Goal: Task Accomplishment & Management: Complete application form

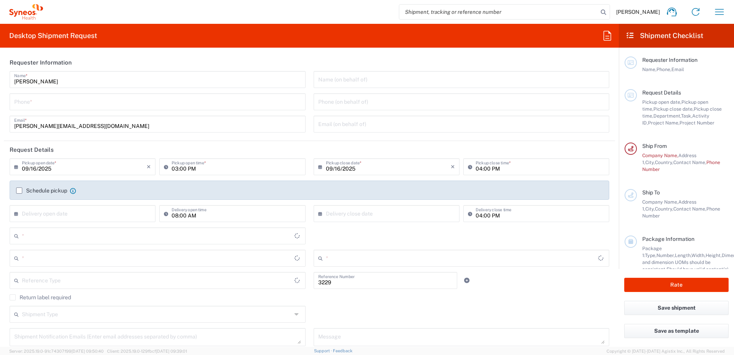
type input "Department"
type input "Spain"
type input "Syneos Health Clinical Spain"
click at [67, 102] on input "tel" at bounding box center [157, 100] width 287 height 13
type input "649664450"
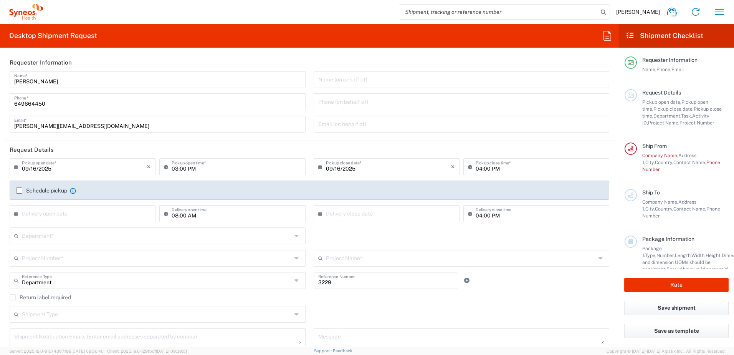
drag, startPoint x: 208, startPoint y: 93, endPoint x: 217, endPoint y: 159, distance: 66.7
click at [208, 93] on div "[PHONE_NUMBER] Phone *" at bounding box center [158, 101] width 296 height 17
click at [247, 126] on input "[PERSON_NAME][EMAIL_ADDRESS][DOMAIN_NAME]" at bounding box center [157, 123] width 287 height 13
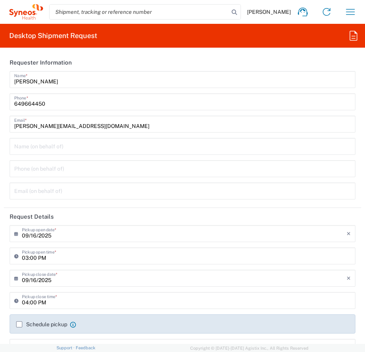
click at [265, 232] on input "09/16/2025" at bounding box center [184, 232] width 324 height 13
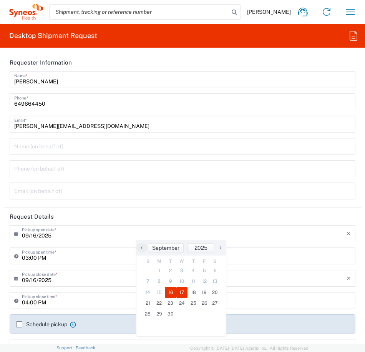
click at [185, 293] on span "17" at bounding box center [182, 292] width 12 height 11
type input "09/17/2025"
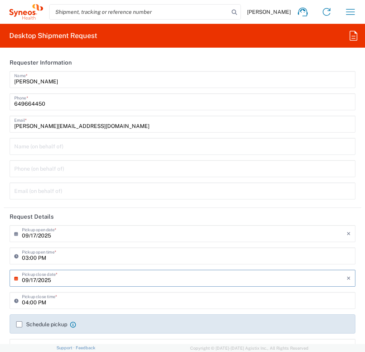
click at [172, 269] on div "03:00 PM Pickup open time *" at bounding box center [182, 258] width 349 height 22
click at [171, 263] on div "03:00 PM Pickup open time *" at bounding box center [182, 255] width 345 height 17
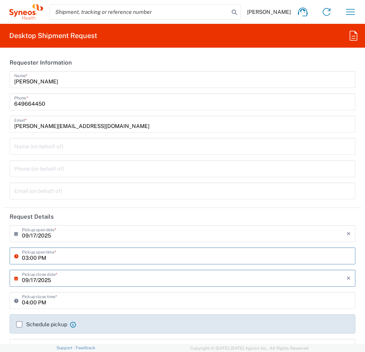
click at [176, 255] on input "03:00 PM" at bounding box center [186, 254] width 329 height 13
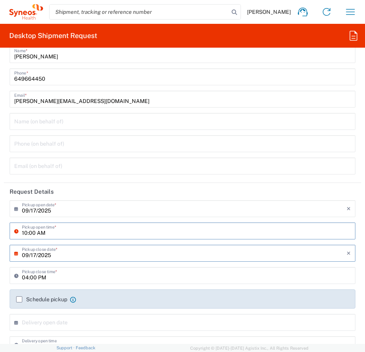
scroll to position [38, 0]
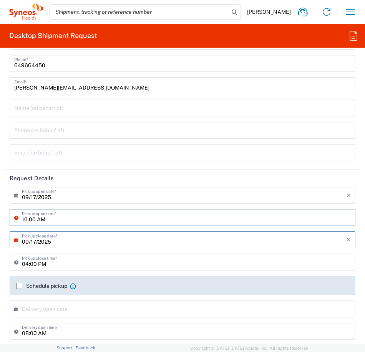
type input "10:00 AM"
click at [46, 265] on input "04:00 PM" at bounding box center [186, 261] width 329 height 13
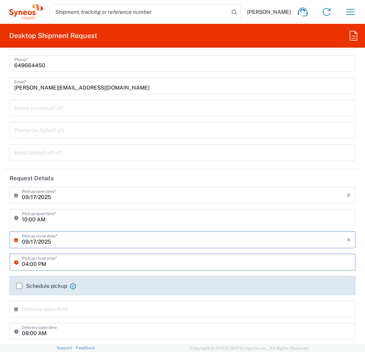
click at [112, 270] on div "04:00 PM Pickup close time *" at bounding box center [182, 261] width 345 height 17
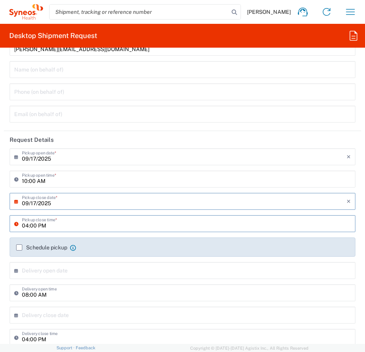
click at [54, 272] on input "text" at bounding box center [184, 269] width 324 height 13
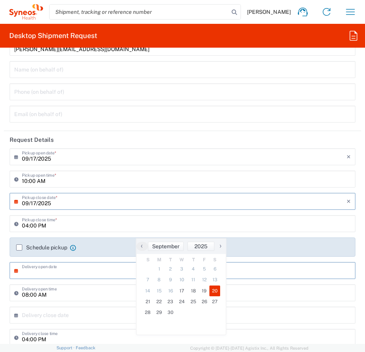
scroll to position [154, 0]
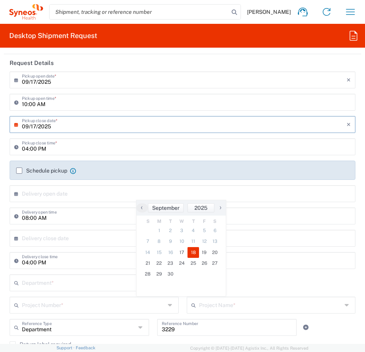
click at [192, 251] on span "18" at bounding box center [193, 252] width 12 height 11
type input "[DATE]"
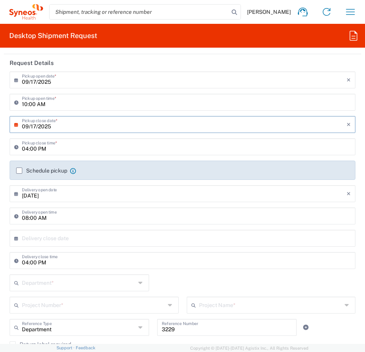
click at [61, 217] on input "08:00 AM" at bounding box center [186, 214] width 329 height 13
type input "10:00 AM"
click at [65, 237] on input "text" at bounding box center [184, 237] width 324 height 13
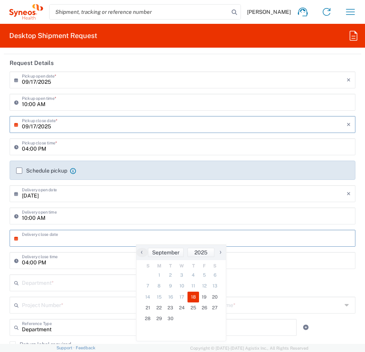
click at [193, 294] on span "18" at bounding box center [193, 296] width 12 height 11
type input "[DATE]"
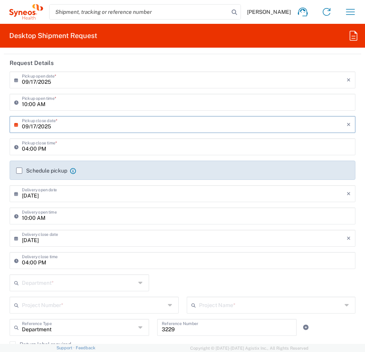
click at [25, 263] on input "04:00 PM" at bounding box center [186, 259] width 329 height 13
type input "02:00 PM"
click at [84, 282] on input "text" at bounding box center [79, 281] width 114 height 13
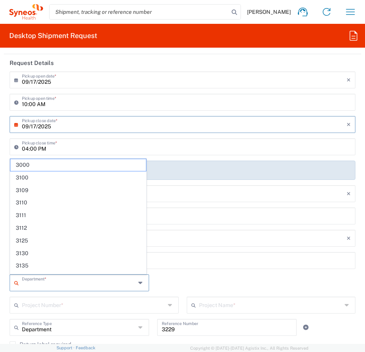
click at [84, 282] on input "text" at bounding box center [79, 281] width 114 height 13
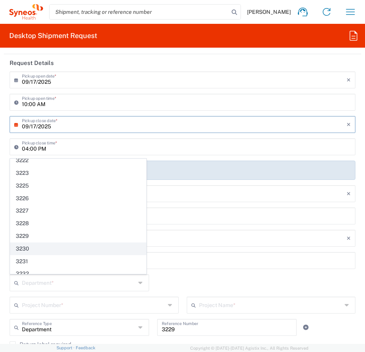
scroll to position [422, 0]
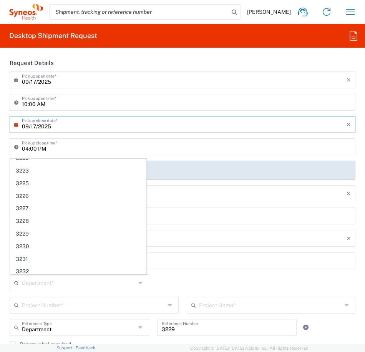
drag, startPoint x: 32, startPoint y: 233, endPoint x: 45, endPoint y: 240, distance: 15.1
click at [32, 233] on span "3229" at bounding box center [78, 234] width 136 height 12
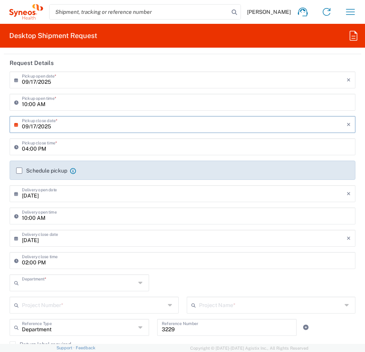
type input "3229"
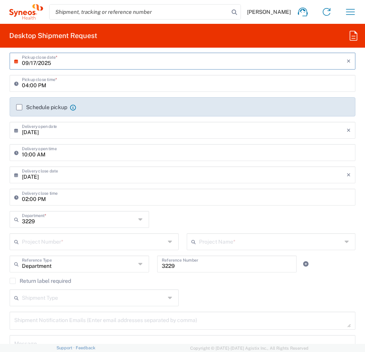
scroll to position [230, 0]
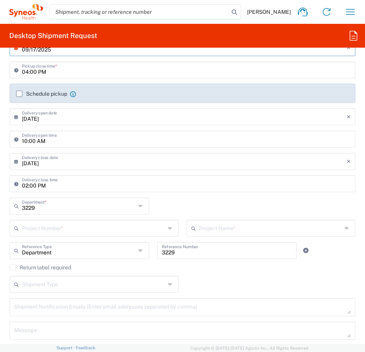
click at [119, 228] on input "text" at bounding box center [93, 227] width 143 height 13
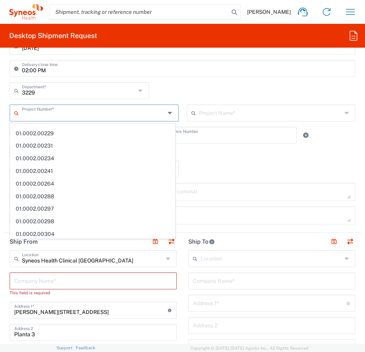
scroll to position [322, 0]
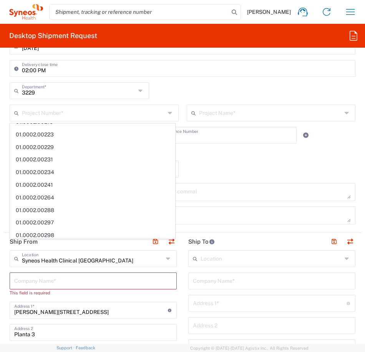
click at [57, 281] on input "text" at bounding box center [93, 279] width 158 height 13
paste input "Teva 7041203"
type input "Teva 7041203"
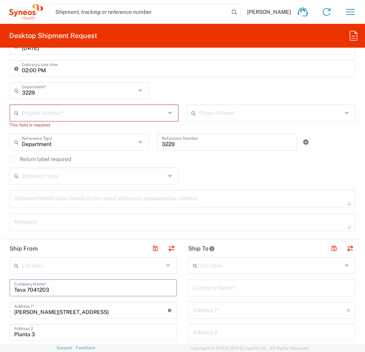
drag, startPoint x: 139, startPoint y: 283, endPoint x: 3, endPoint y: 282, distance: 135.9
type input "Teva 7041203"
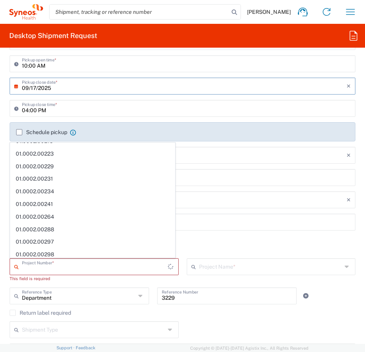
scroll to position [0, 0]
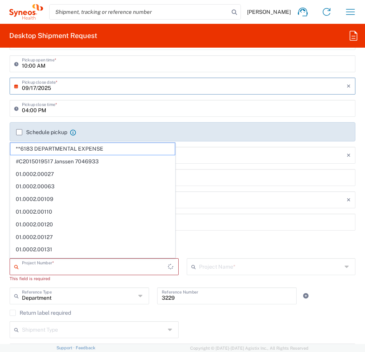
click at [62, 260] on input "text" at bounding box center [95, 265] width 146 height 13
paste input "Teva 7041203"
type input "Teva 7041203"
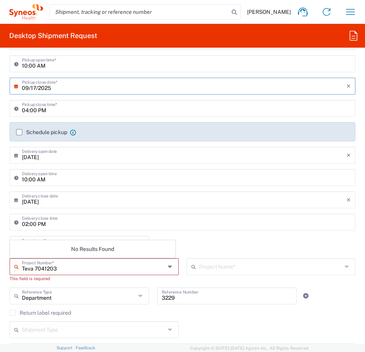
click at [76, 270] on input "Teva 7041203" at bounding box center [93, 265] width 143 height 13
drag, startPoint x: 36, startPoint y: 270, endPoint x: -2, endPoint y: 264, distance: 38.9
click at [0, 264] on html "Maria Martinez Gonzalez Home Shipment estimator Shipment tracking Desktop shipm…" at bounding box center [182, 176] width 365 height 352
click at [34, 266] on input "text" at bounding box center [93, 265] width 143 height 13
click at [48, 271] on input "text" at bounding box center [93, 265] width 143 height 13
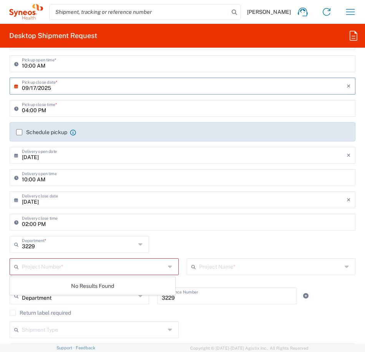
click at [168, 266] on icon at bounding box center [171, 266] width 6 height 12
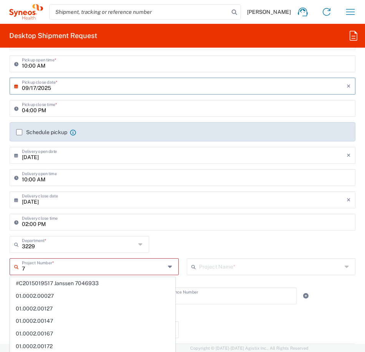
drag, startPoint x: 36, startPoint y: 268, endPoint x: 16, endPoint y: 268, distance: 20.3
click at [16, 268] on div "7 Project Number *" at bounding box center [94, 266] width 169 height 17
paste input "Teva 7041203"
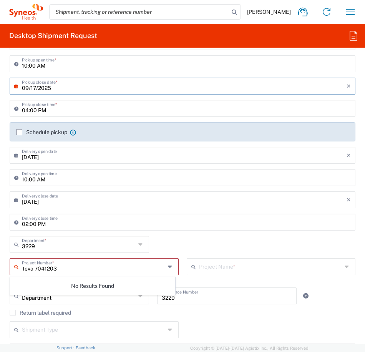
click at [36, 268] on input "Teva 7041203" at bounding box center [93, 265] width 143 height 13
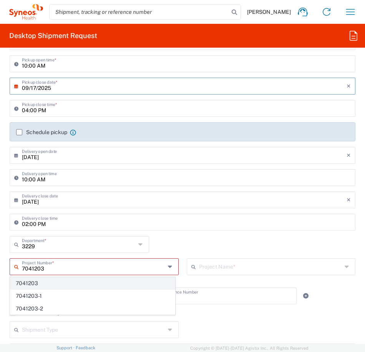
click at [53, 282] on span "7041203" at bounding box center [92, 283] width 164 height 12
type input "7041203"
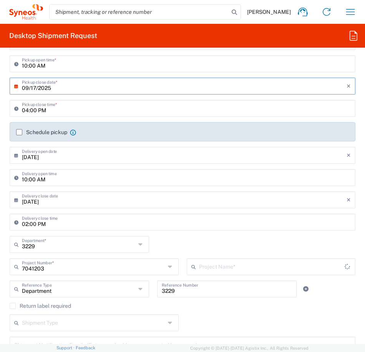
type input "Teva 7041203"
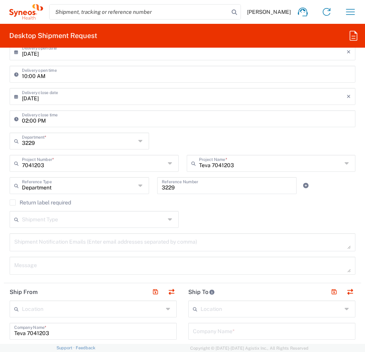
scroll to position [307, 0]
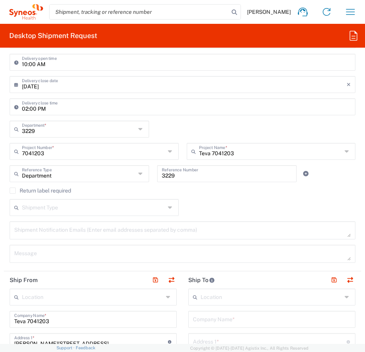
click at [171, 205] on div "Shipment Type" at bounding box center [94, 207] width 169 height 17
click at [168, 207] on icon at bounding box center [171, 207] width 6 height 12
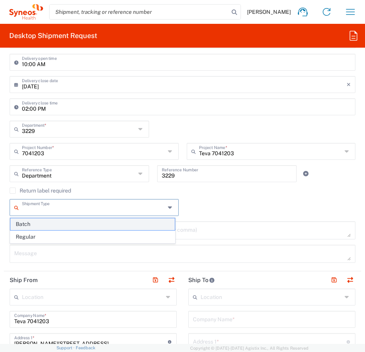
click at [13, 224] on span "Batch" at bounding box center [92, 224] width 164 height 12
type input "Batch"
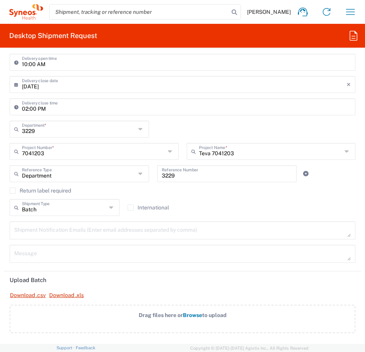
click at [173, 233] on textarea at bounding box center [182, 229] width 336 height 13
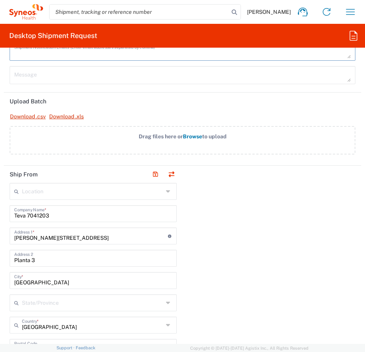
scroll to position [499, 0]
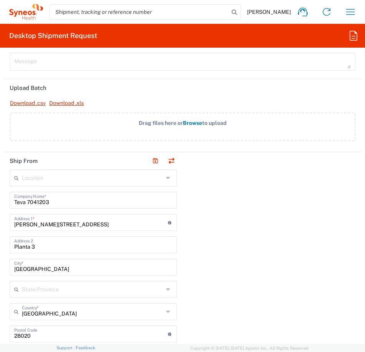
click at [159, 177] on input "text" at bounding box center [92, 176] width 141 height 13
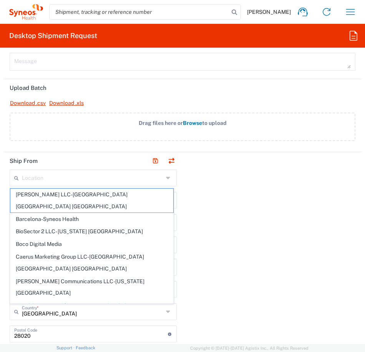
click at [168, 177] on icon at bounding box center [169, 178] width 6 height 12
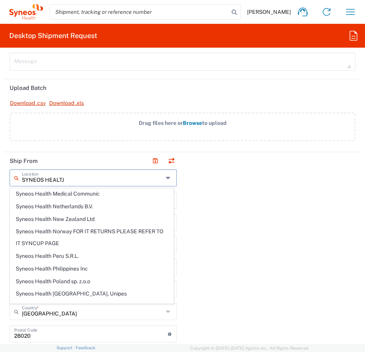
scroll to position [0, 0]
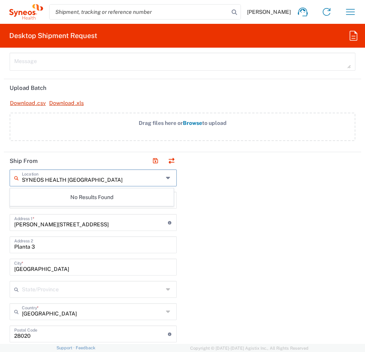
type input "SYNEOS HEALTH SPAIN"
click at [74, 223] on input "[PERSON_NAME][STREET_ADDRESS]" at bounding box center [91, 221] width 154 height 13
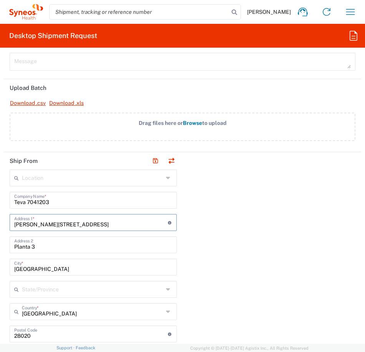
click at [90, 179] on input "text" at bounding box center [92, 176] width 141 height 13
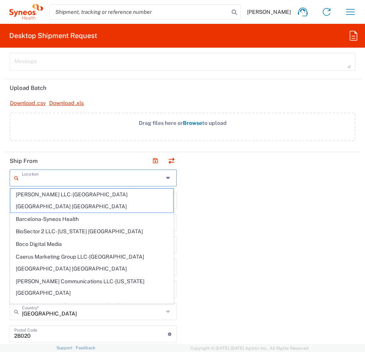
paste input "Syneos Health Clinical [GEOGRAPHIC_DATA]"
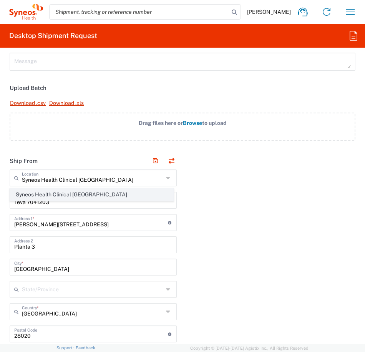
click at [95, 192] on span "Syneos Health Clinical [GEOGRAPHIC_DATA]" at bounding box center [91, 194] width 163 height 12
type input "Syneos Health Clinical [GEOGRAPHIC_DATA]"
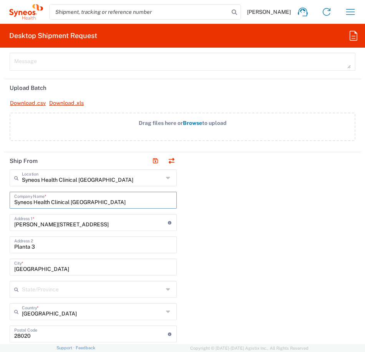
click at [93, 200] on input "Syneos Health Clinical [GEOGRAPHIC_DATA]" at bounding box center [93, 199] width 158 height 13
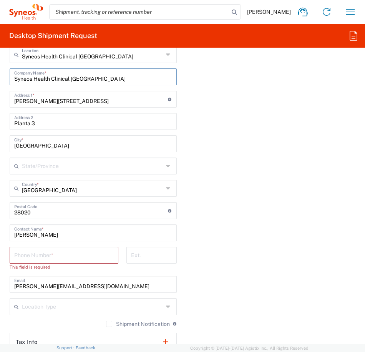
scroll to position [614, 0]
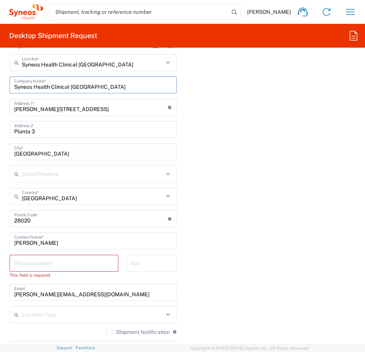
click at [58, 115] on div "Calle Hernani 59 Address 1 * For cross streets use street names with '&' or 'an…" at bounding box center [93, 107] width 167 height 17
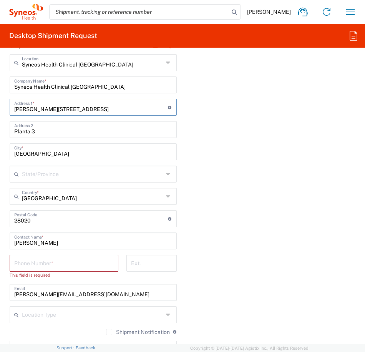
click at [68, 108] on input "[PERSON_NAME][STREET_ADDRESS]" at bounding box center [91, 106] width 154 height 13
drag, startPoint x: 68, startPoint y: 108, endPoint x: 8, endPoint y: 110, distance: 59.9
click at [8, 110] on main "Syneos Health Clinical [GEOGRAPHIC_DATA] Location Syneos Health Clinical [GEOGR…" at bounding box center [93, 241] width 179 height 374
type input "cA"
type input "c"
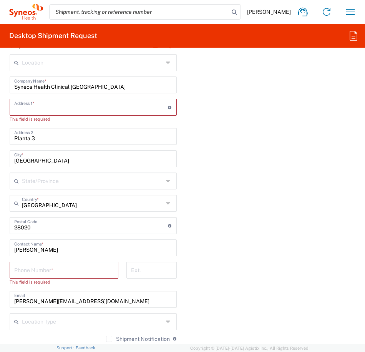
type input "V"
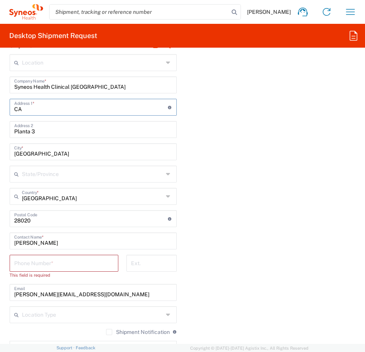
type input "[STREET_ADDRESS][PERSON_NAME]"
type input "[PERSON_NAME][EMAIL_ADDRESS][DOMAIN_NAME]"
type input "[GEOGRAPHIC_DATA]"
type input "649664450"
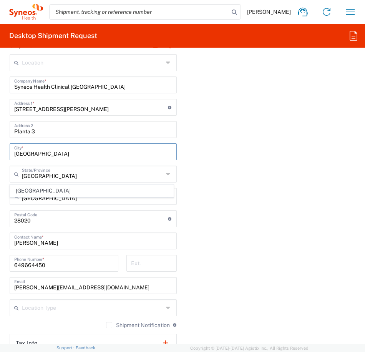
drag, startPoint x: 43, startPoint y: 155, endPoint x: 2, endPoint y: 157, distance: 41.1
click at [2, 157] on form "Requester Information Maria Martinez Gonzalez Name * 649664450 Phone * maria.ma…" at bounding box center [182, 263] width 365 height 1646
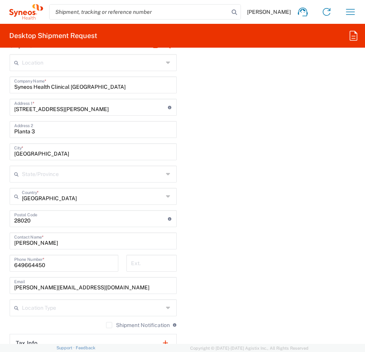
click at [133, 116] on div "Location Addison Whitney LLC-Morrisvile NC US Barcelona-Syneos Health BioSector…" at bounding box center [93, 237] width 167 height 367
click at [133, 106] on input "[STREET_ADDRESS][PERSON_NAME]" at bounding box center [91, 106] width 154 height 13
type input "[GEOGRAPHIC_DATA]"
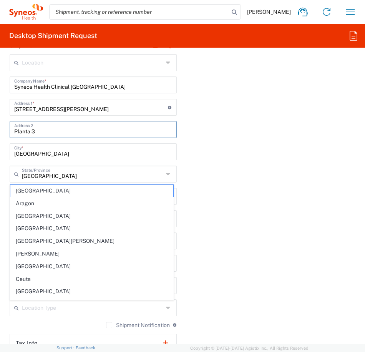
drag, startPoint x: 40, startPoint y: 133, endPoint x: -2, endPoint y: 132, distance: 41.5
click at [0, 132] on html "Maria Martinez Gonzalez Home Shipment estimator Shipment tracking Desktop shipm…" at bounding box center [182, 176] width 365 height 352
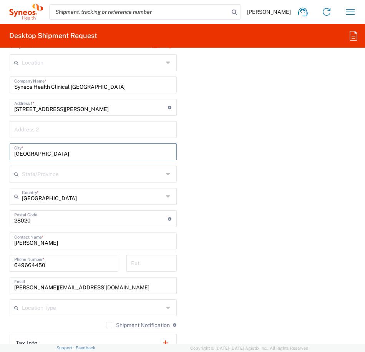
drag, startPoint x: 41, startPoint y: 153, endPoint x: 3, endPoint y: 153, distance: 38.0
click at [3, 153] on form "Requester Information Maria Martinez Gonzalez Name * 649664450 Phone * maria.ma…" at bounding box center [182, 263] width 365 height 1646
type input "TORREJON DE ARDOZ"
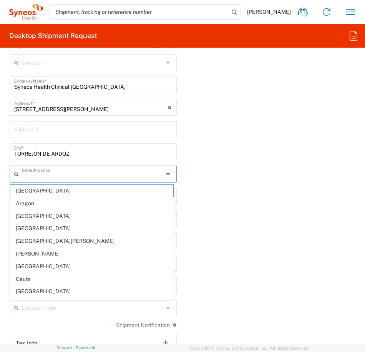
click at [60, 177] on input "text" at bounding box center [92, 173] width 141 height 13
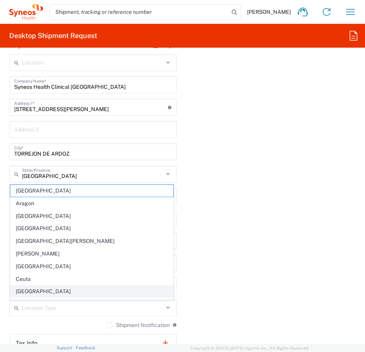
click at [61, 288] on span "[GEOGRAPHIC_DATA]" at bounding box center [91, 291] width 163 height 12
type input "[GEOGRAPHIC_DATA]"
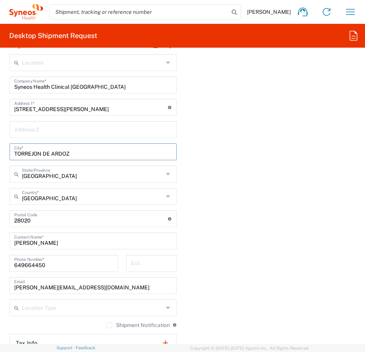
click at [68, 148] on input "TORREJON DE ARDOZ" at bounding box center [93, 150] width 158 height 13
drag, startPoint x: 83, startPoint y: 152, endPoint x: 19, endPoint y: 151, distance: 64.1
click at [19, 151] on input "TORREJON DE ARDOZ" at bounding box center [93, 150] width 158 height 13
type input "T"
type input "t"
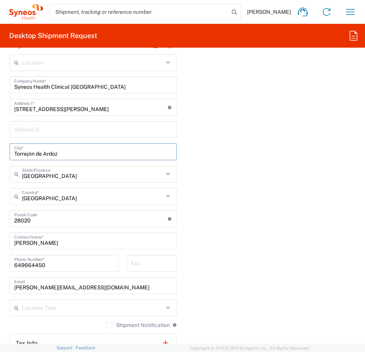
type input "Torrejón de Ardoz"
click at [66, 217] on input "undefined" at bounding box center [91, 217] width 154 height 13
drag, startPoint x: 63, startPoint y: 224, endPoint x: 21, endPoint y: 223, distance: 41.5
click at [21, 223] on input "undefined" at bounding box center [91, 217] width 154 height 13
type input "28850"
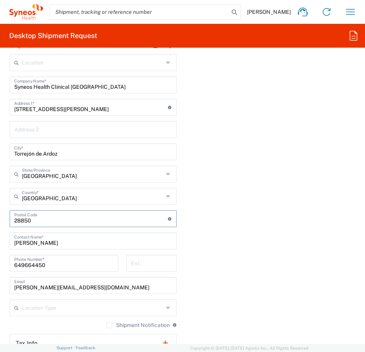
drag, startPoint x: 197, startPoint y: 226, endPoint x: 192, endPoint y: 231, distance: 6.5
click at [197, 226] on div "Ship From Location [PERSON_NAME] LLC-[GEOGRAPHIC_DATA] [GEOGRAPHIC_DATA] [GEOGR…" at bounding box center [182, 230] width 357 height 387
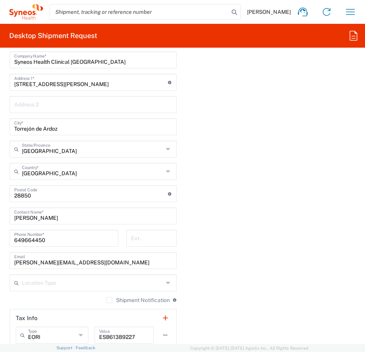
scroll to position [653, 0]
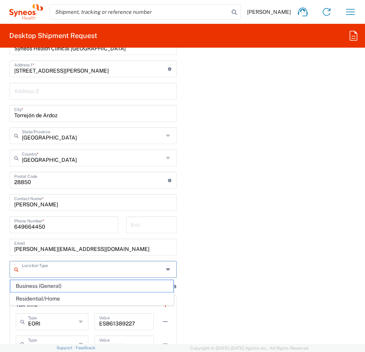
click at [138, 275] on input "text" at bounding box center [92, 268] width 141 height 13
click at [122, 298] on span "Residential/Home" at bounding box center [91, 299] width 163 height 12
type input "Residential/Home"
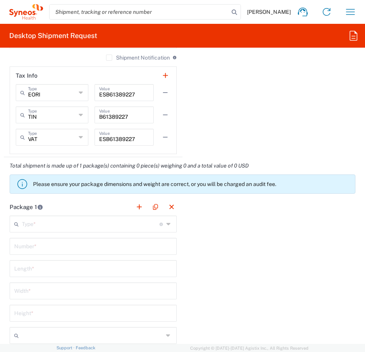
scroll to position [883, 0]
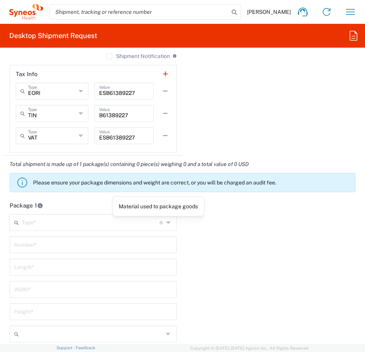
click at [166, 220] on icon at bounding box center [169, 222] width 6 height 12
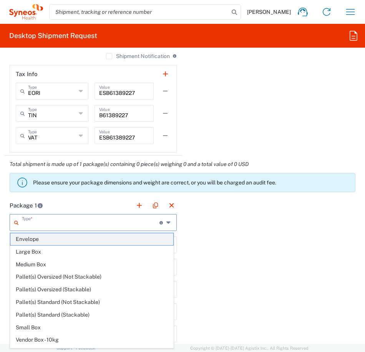
click at [136, 243] on span "Envelope" at bounding box center [91, 239] width 163 height 12
type input "Envelope"
type input "1"
type input "9.5"
type input "12.5"
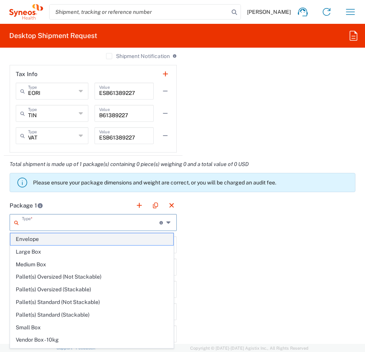
type input "0.25"
type input "in"
type input "0.45"
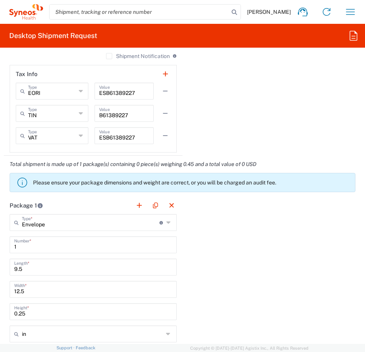
scroll to position [921, 0]
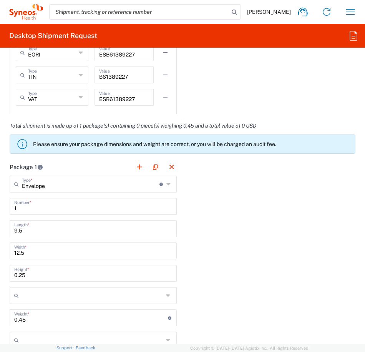
click at [153, 296] on input "text" at bounding box center [92, 295] width 141 height 12
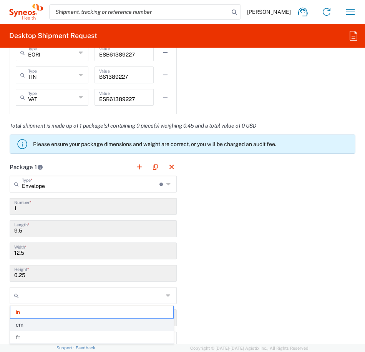
click at [124, 327] on span "cm" at bounding box center [91, 325] width 163 height 12
type input "24.13"
type input "31.75"
type input "0.64"
type input "cm"
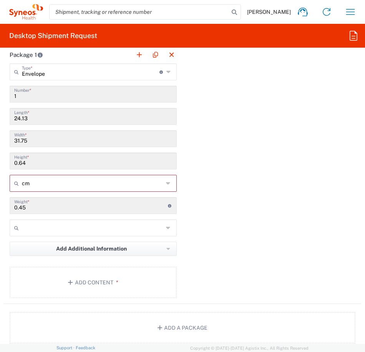
scroll to position [1036, 0]
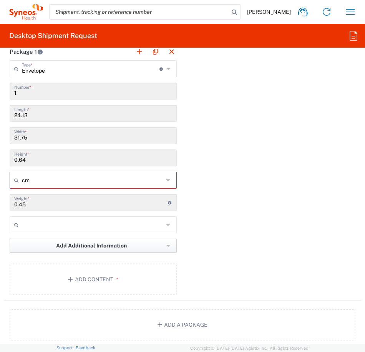
click at [135, 245] on button "Add Additional Information" at bounding box center [93, 245] width 167 height 14
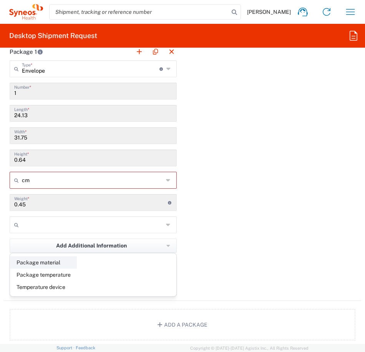
click at [35, 263] on li "Package material" at bounding box center [43, 262] width 66 height 12
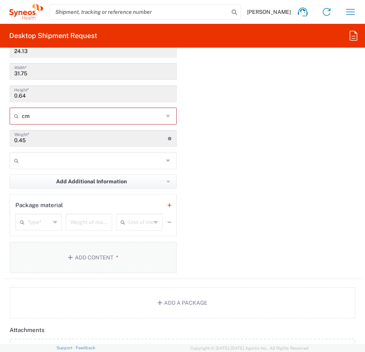
scroll to position [1113, 0]
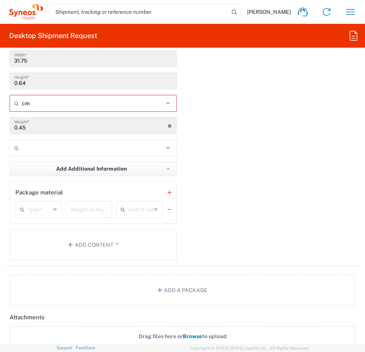
click at [51, 208] on div "Type *" at bounding box center [38, 209] width 46 height 17
click at [50, 211] on div "Type *" at bounding box center [38, 209] width 46 height 17
click at [99, 160] on div "kgs lbs" at bounding box center [93, 150] width 171 height 22
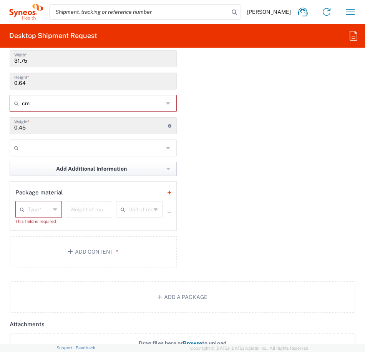
click at [94, 168] on span "Add Additional Information" at bounding box center [91, 168] width 71 height 7
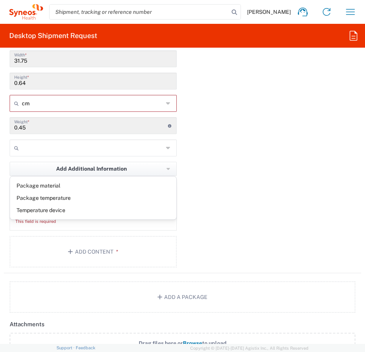
click at [177, 188] on main "Envelope Type * Material used to package goods Envelope Large Box Medium Box Pa…" at bounding box center [93, 126] width 179 height 286
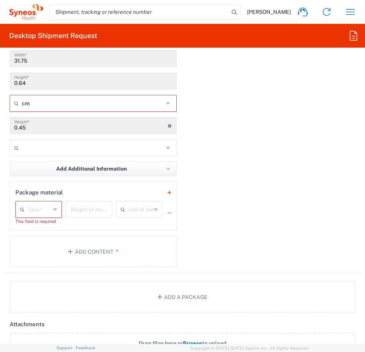
click at [221, 182] on div "Package 1 Envelope Type * Material used to package goods Envelope Large Box Med…" at bounding box center [182, 119] width 357 height 307
click at [48, 213] on input "text" at bounding box center [39, 208] width 23 height 13
click at [251, 179] on div "Package 1 Envelope Type * Material used to package goods Envelope Large Box Med…" at bounding box center [182, 119] width 357 height 307
click at [169, 213] on button "button" at bounding box center [169, 212] width 11 height 11
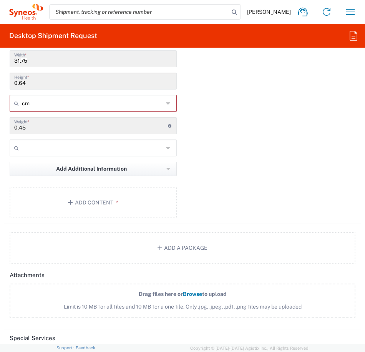
click at [76, 150] on input "text" at bounding box center [92, 148] width 141 height 12
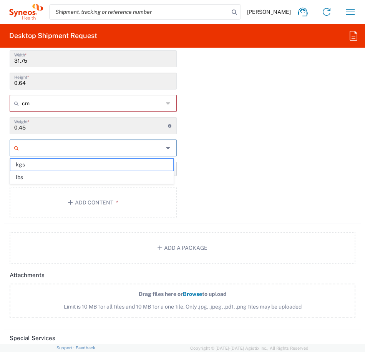
click at [66, 165] on span "kgs" at bounding box center [91, 165] width 163 height 12
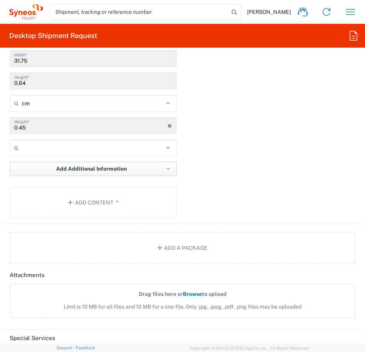
type input "kgs"
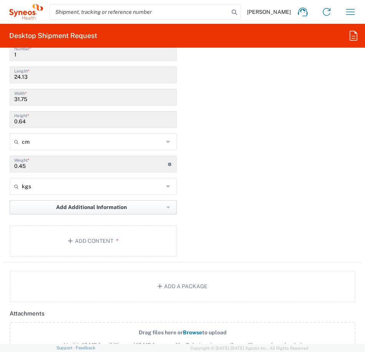
scroll to position [1152, 0]
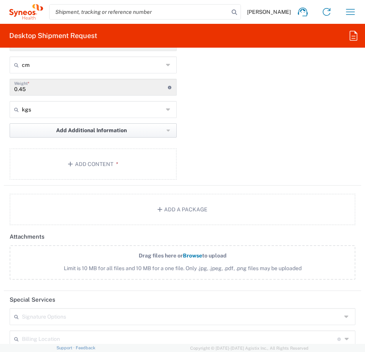
click at [162, 132] on button "Add Additional Information" at bounding box center [93, 130] width 167 height 14
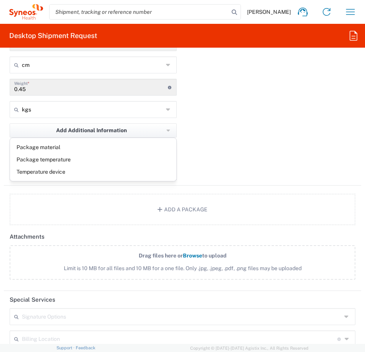
click at [223, 128] on div "Package 1 Envelope Type * Material used to package goods Envelope Large Box Med…" at bounding box center [182, 57] width 357 height 258
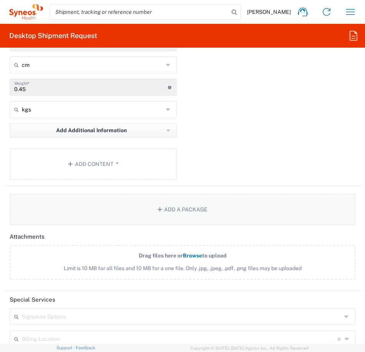
click at [175, 214] on button "Add a Package" at bounding box center [182, 208] width 345 height 31
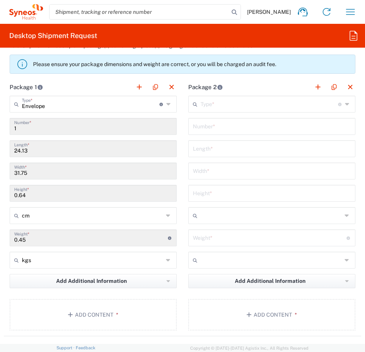
scroll to position [960, 0]
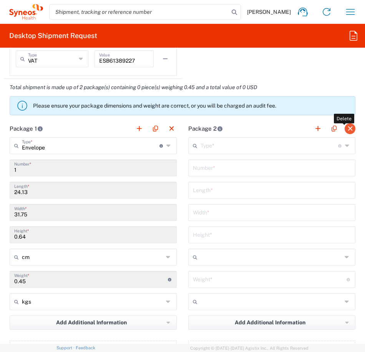
click at [344, 127] on button "button" at bounding box center [349, 128] width 11 height 11
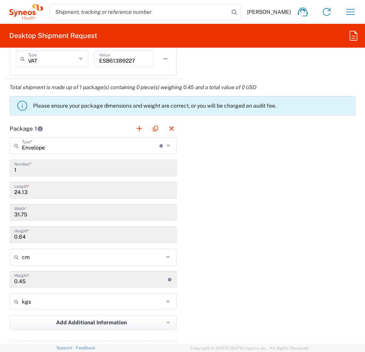
scroll to position [1036, 0]
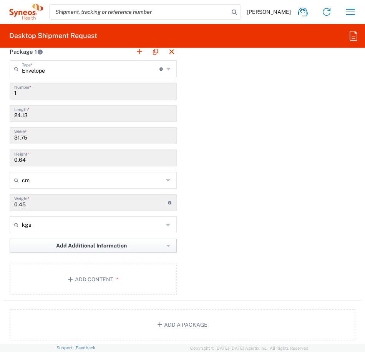
click at [169, 244] on button "Add Additional Information" at bounding box center [93, 245] width 167 height 14
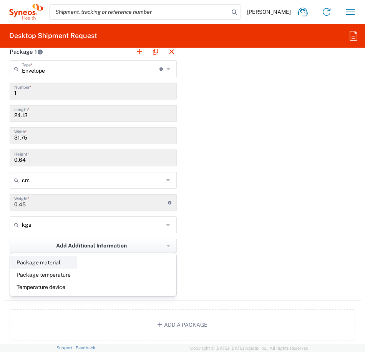
click at [25, 264] on li "Package material" at bounding box center [43, 262] width 66 height 12
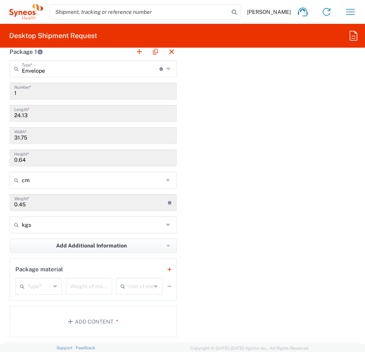
scroll to position [1075, 0]
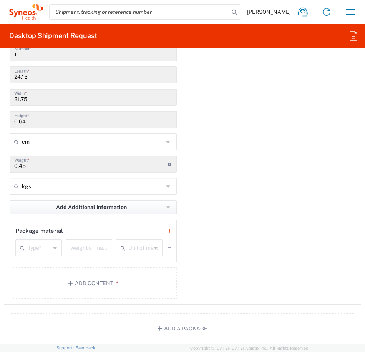
click at [56, 248] on icon at bounding box center [55, 247] width 4 height 12
click at [231, 240] on div "Package 1 Envelope Type * Material used to package goods Envelope Large Box Med…" at bounding box center [182, 155] width 357 height 300
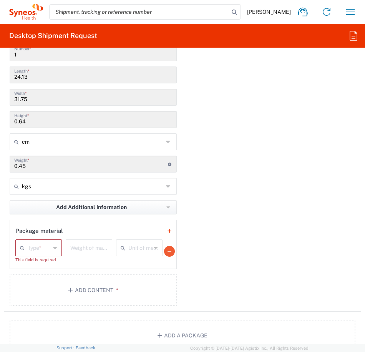
click at [166, 248] on button "button" at bounding box center [169, 251] width 11 height 11
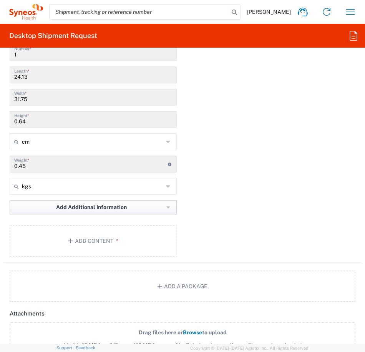
click at [166, 208] on icon "button" at bounding box center [168, 207] width 4 height 5
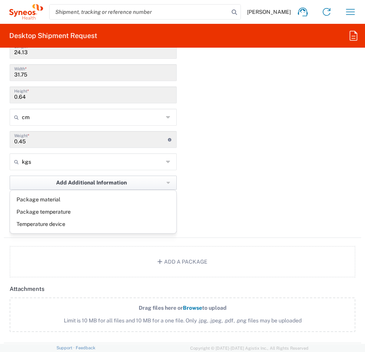
scroll to position [1113, 0]
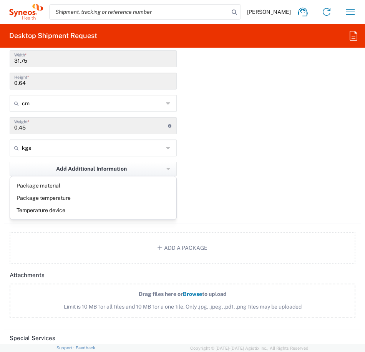
click at [213, 191] on div "Package 1 Envelope Type * Material used to package goods Envelope Large Box Med…" at bounding box center [182, 95] width 357 height 258
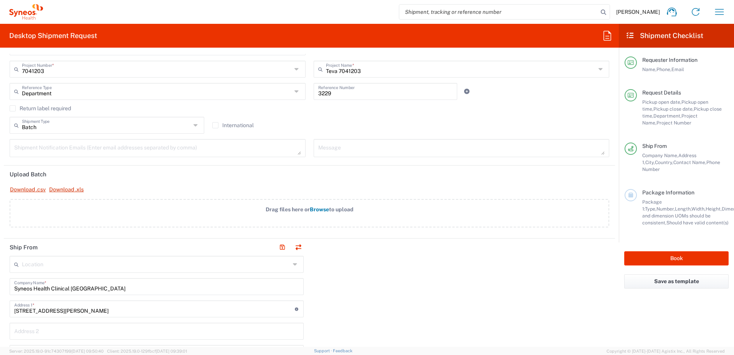
scroll to position [192, 0]
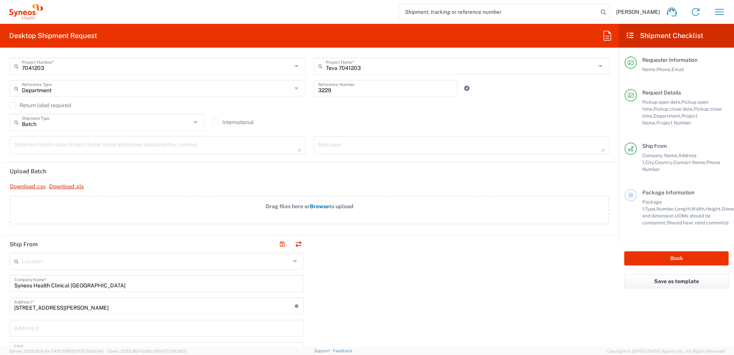
click at [279, 243] on button "button" at bounding box center [282, 244] width 11 height 11
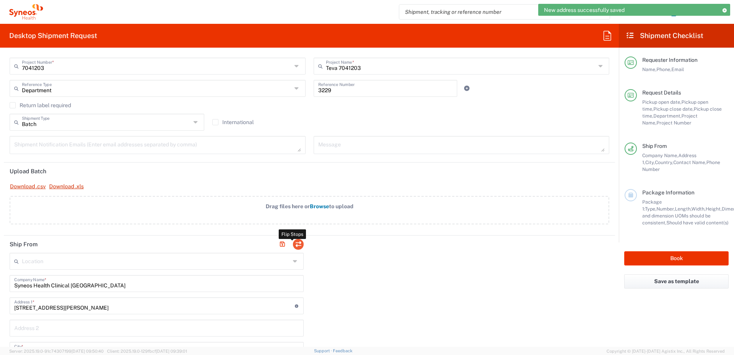
click at [298, 247] on button "button" at bounding box center [298, 244] width 11 height 11
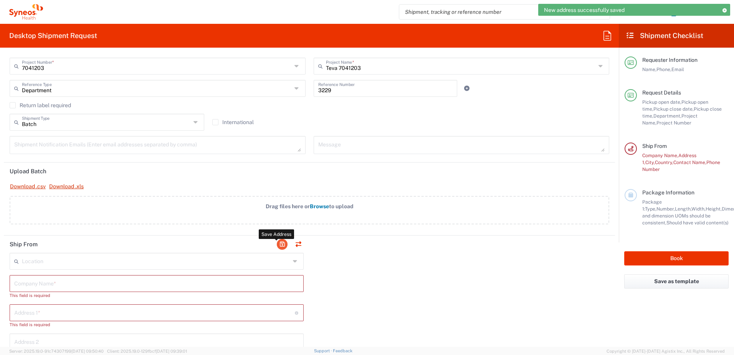
click at [281, 247] on button "button" at bounding box center [282, 244] width 11 height 11
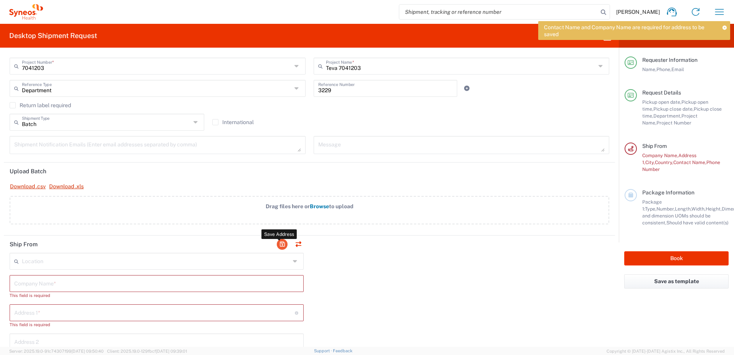
click at [279, 246] on button "button" at bounding box center [282, 244] width 11 height 11
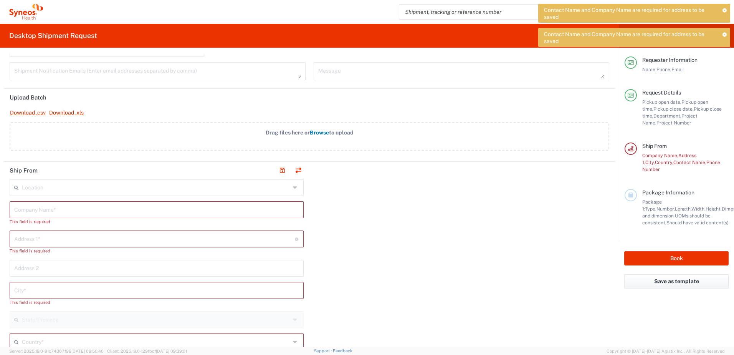
scroll to position [269, 0]
click at [169, 209] on input "text" at bounding box center [156, 205] width 285 height 13
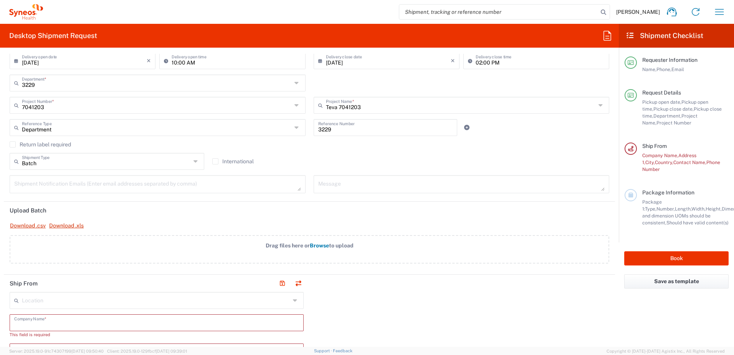
scroll to position [154, 0]
click at [195, 162] on icon at bounding box center [196, 160] width 6 height 12
type input "Batch"
click at [195, 158] on icon at bounding box center [196, 160] width 6 height 12
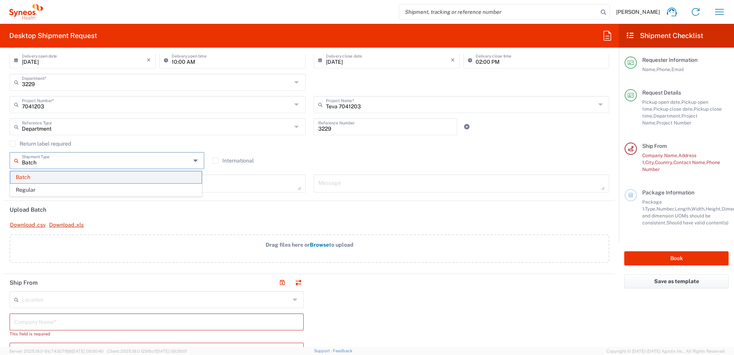
click at [126, 180] on span "Batch" at bounding box center [105, 177] width 191 height 12
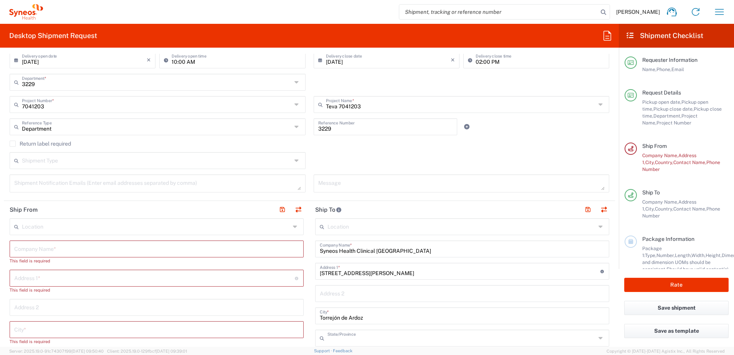
type input "[GEOGRAPHIC_DATA]"
click at [142, 178] on textarea at bounding box center [157, 183] width 287 height 13
click at [158, 162] on input "text" at bounding box center [157, 159] width 270 height 13
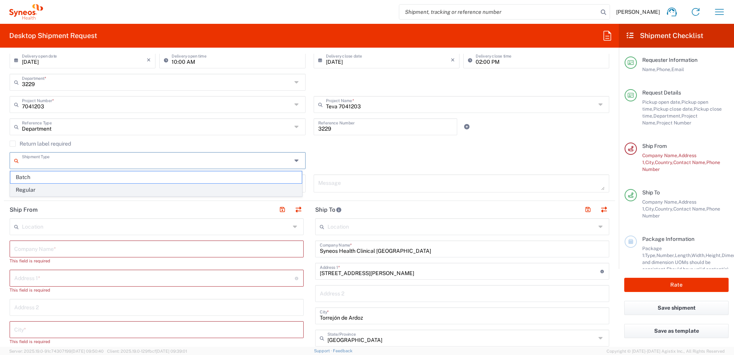
click at [108, 186] on span "Regular" at bounding box center [155, 190] width 291 height 12
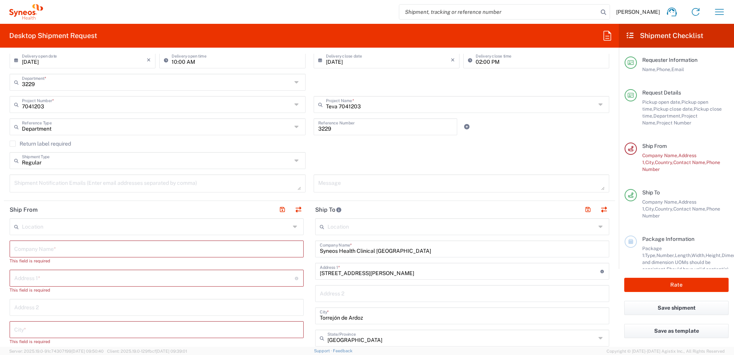
type input "Regular"
click at [121, 158] on input "Regular" at bounding box center [157, 159] width 270 height 13
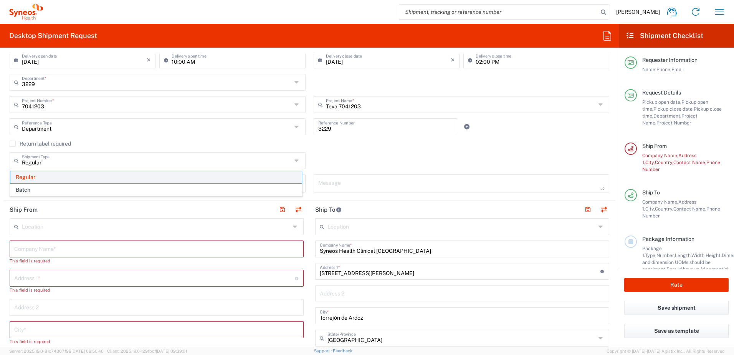
click at [104, 177] on span "Regular" at bounding box center [155, 177] width 291 height 12
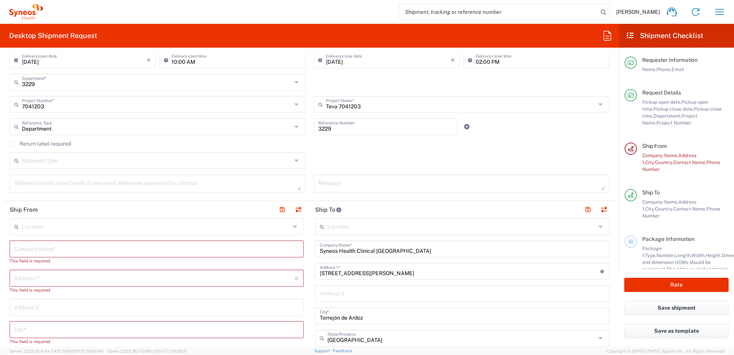
click at [109, 165] on input "text" at bounding box center [157, 159] width 270 height 13
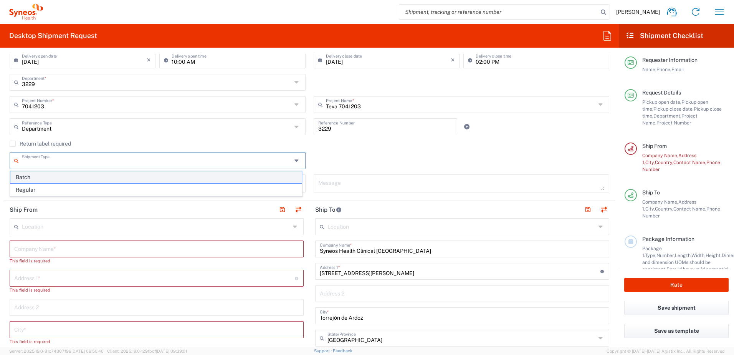
click at [84, 180] on span "Batch" at bounding box center [155, 177] width 291 height 12
type input "Batch"
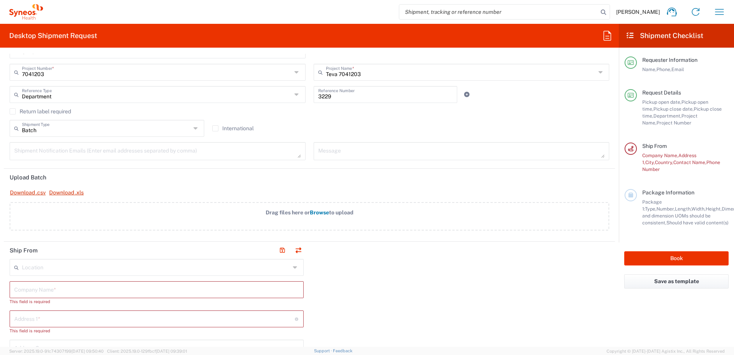
scroll to position [230, 0]
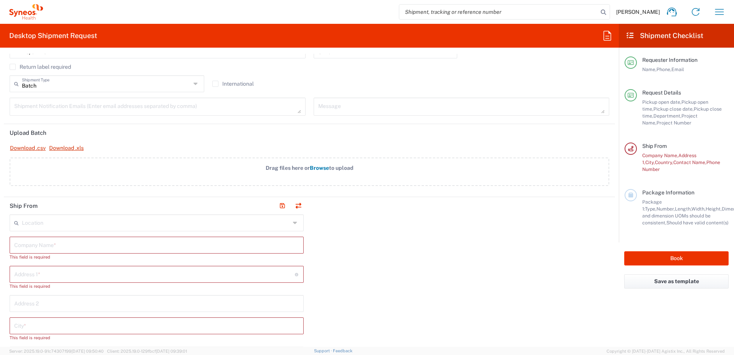
click at [66, 221] on input "text" at bounding box center [156, 221] width 268 height 13
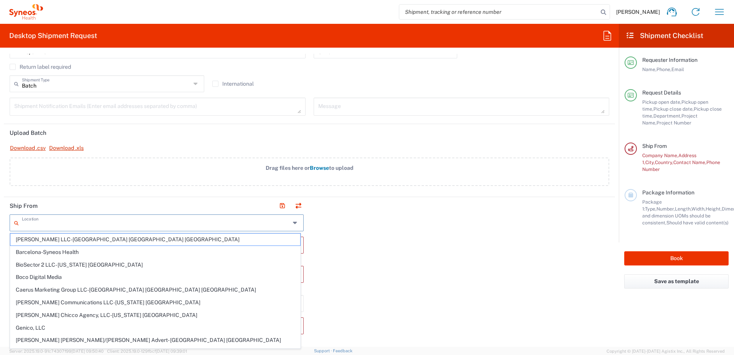
click at [66, 221] on input "text" at bounding box center [156, 221] width 268 height 13
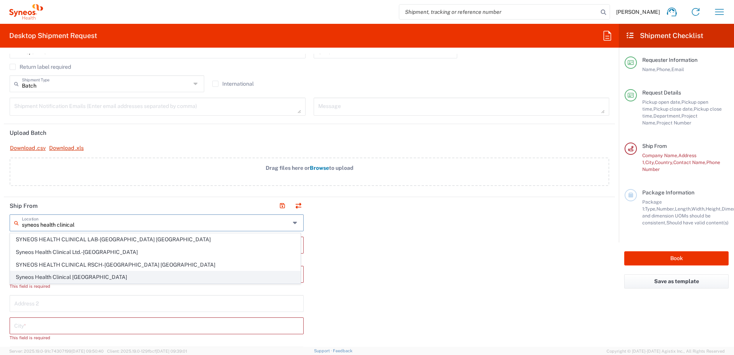
click at [91, 276] on span "Syneos Health Clinical [GEOGRAPHIC_DATA]" at bounding box center [155, 277] width 290 height 12
type input "Syneos Health Clinical [GEOGRAPHIC_DATA]"
type input "[PERSON_NAME][STREET_ADDRESS]"
type input "Planta 3"
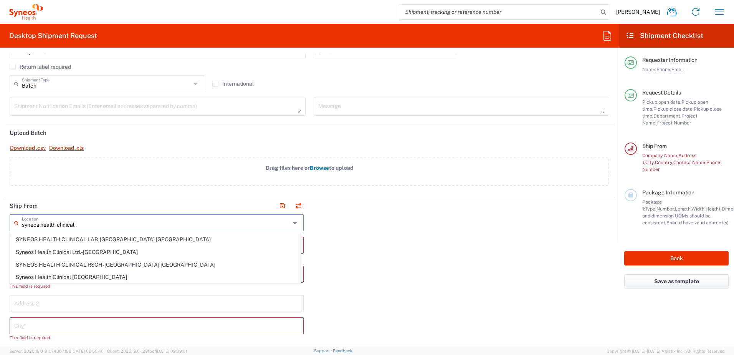
type input "[GEOGRAPHIC_DATA]"
type input "28020"
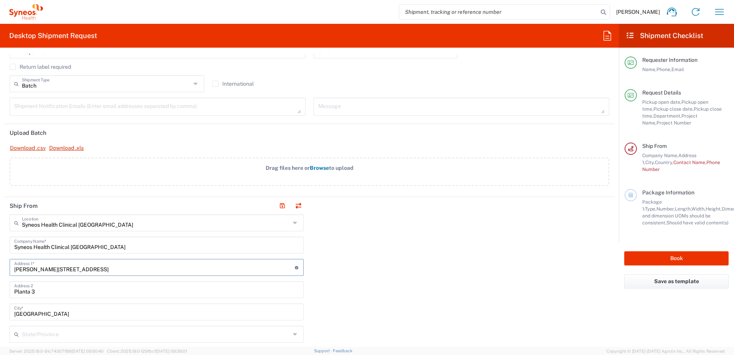
drag, startPoint x: 76, startPoint y: 273, endPoint x: -2, endPoint y: 272, distance: 77.9
click at [0, 272] on html "Maria Martinez Gonzalez Home Shipment estimator Shipment tracking Desktop shipm…" at bounding box center [367, 177] width 734 height 355
type input "ca"
type input "[STREET_ADDRESS][PERSON_NAME]"
type input "[GEOGRAPHIC_DATA]"
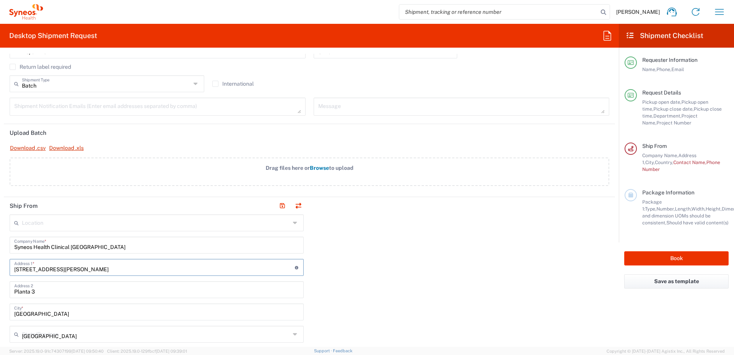
type input "649664450"
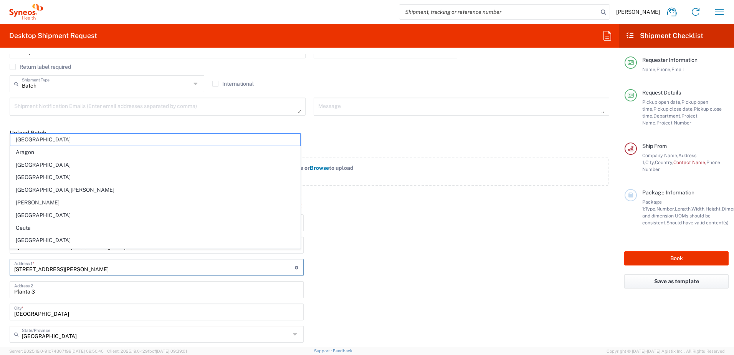
scroll to position [307, 0]
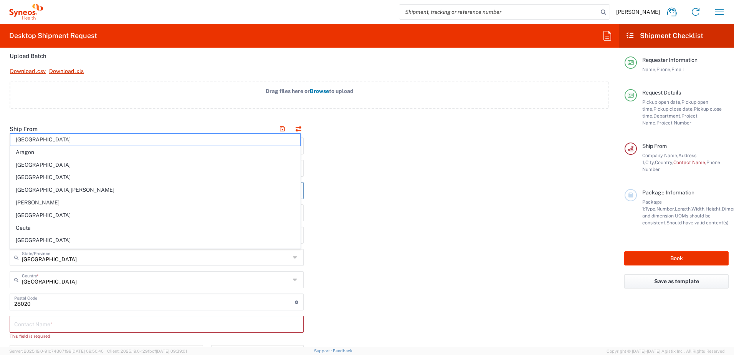
click at [55, 286] on div "Spain Country *" at bounding box center [157, 279] width 294 height 17
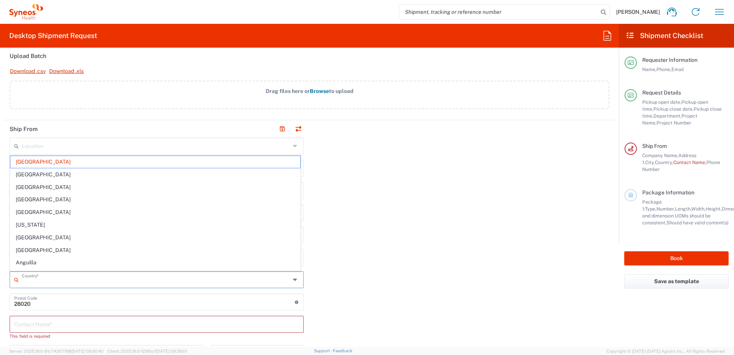
click at [68, 284] on input "text" at bounding box center [156, 278] width 268 height 13
drag, startPoint x: 436, startPoint y: 248, endPoint x: 210, endPoint y: 241, distance: 226.6
click at [436, 248] on div "Ship From Location [PERSON_NAME] LLC-[GEOGRAPHIC_DATA] [GEOGRAPHIC_DATA] [GEOGR…" at bounding box center [309, 317] width 611 height 394
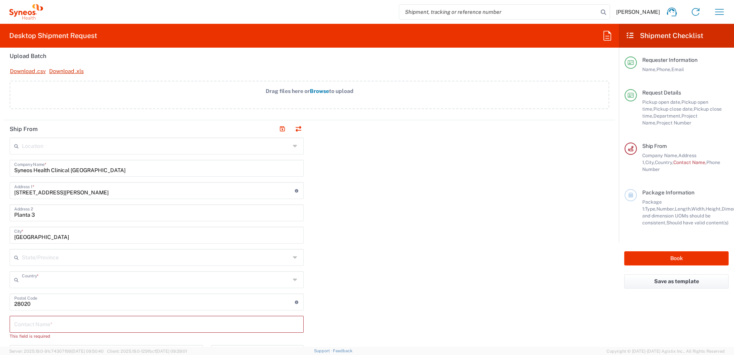
type input "[GEOGRAPHIC_DATA]"
click at [375, 241] on div "Ship From Location [PERSON_NAME] LLC-[GEOGRAPHIC_DATA] [GEOGRAPHIC_DATA] [GEOGR…" at bounding box center [309, 317] width 611 height 394
click at [74, 207] on input "Planta 3" at bounding box center [156, 211] width 285 height 13
drag, startPoint x: 51, startPoint y: 214, endPoint x: 0, endPoint y: 216, distance: 50.7
click at [0, 215] on html "Maria Martinez Gonzalez Home Shipment estimator Shipment tracking Desktop shipm…" at bounding box center [367, 177] width 734 height 355
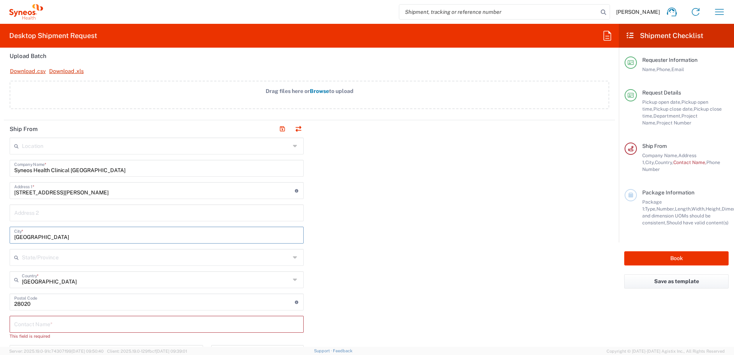
drag, startPoint x: 49, startPoint y: 238, endPoint x: -2, endPoint y: 236, distance: 50.4
click at [0, 236] on html "Maria Martinez Gonzalez Home Shipment estimator Shipment tracking Desktop shipm…" at bounding box center [367, 177] width 734 height 355
type input "t"
type input "Torrejon de Ardoz"
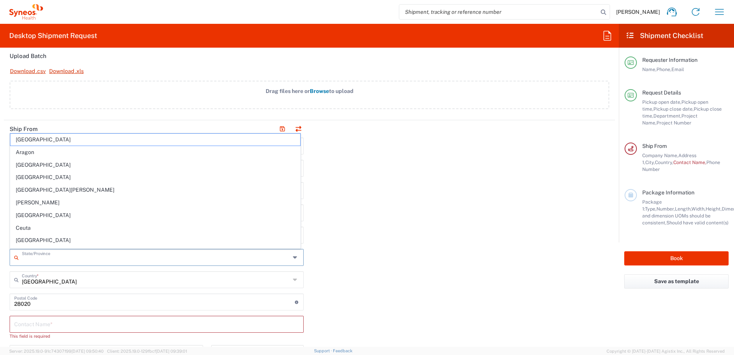
click at [51, 258] on input "text" at bounding box center [156, 256] width 268 height 13
click at [33, 240] on span "[GEOGRAPHIC_DATA]" at bounding box center [155, 240] width 290 height 12
type input "[GEOGRAPHIC_DATA]"
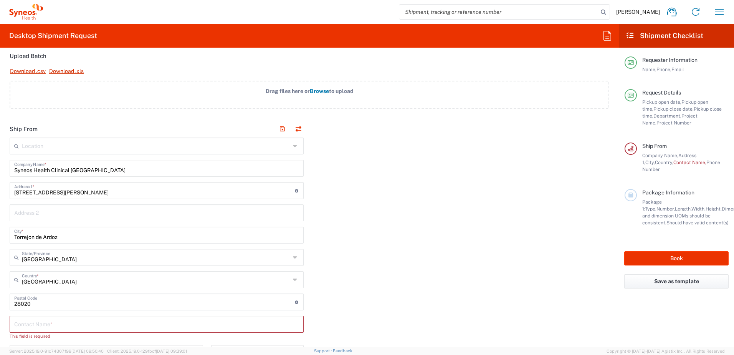
click at [48, 301] on input "undefined" at bounding box center [154, 300] width 281 height 13
type input "28850"
click at [49, 326] on input "text" at bounding box center [156, 323] width 285 height 13
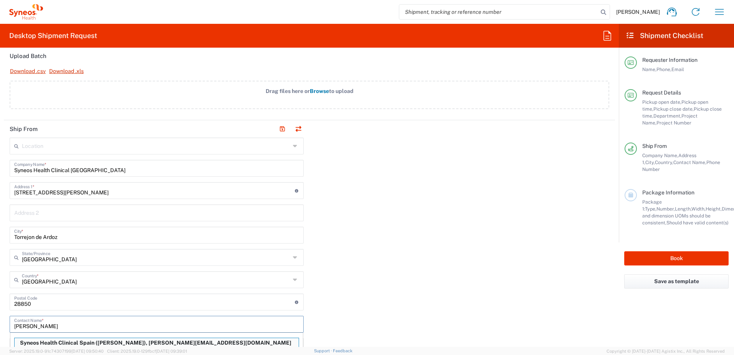
scroll to position [317, 0]
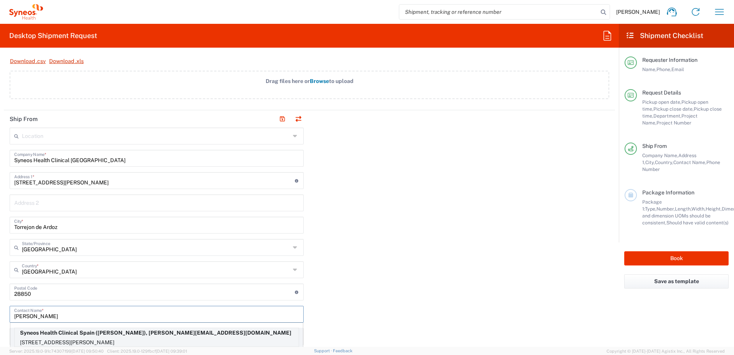
type input "[PERSON_NAME]"
click at [51, 332] on p "Syneos Health Clinical Spain (Maria Martinez Gonzalez), maria.martinezgonzalez@…" at bounding box center [157, 333] width 284 height 10
type input "Torrejón de Ardoz"
type input "[GEOGRAPHIC_DATA]"
type input "[PERSON_NAME][EMAIL_ADDRESS][DOMAIN_NAME]"
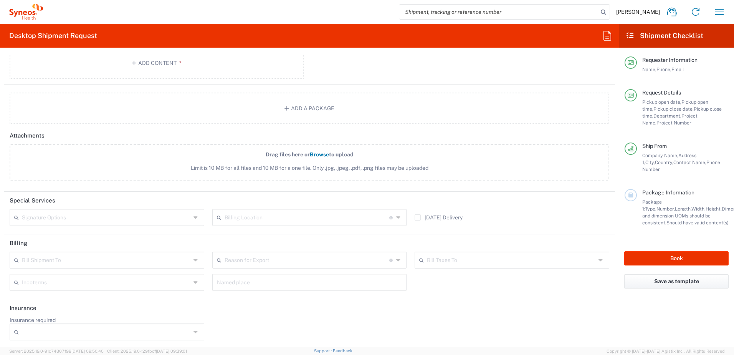
scroll to position [942, 0]
click at [679, 251] on button "Book" at bounding box center [676, 258] width 104 height 14
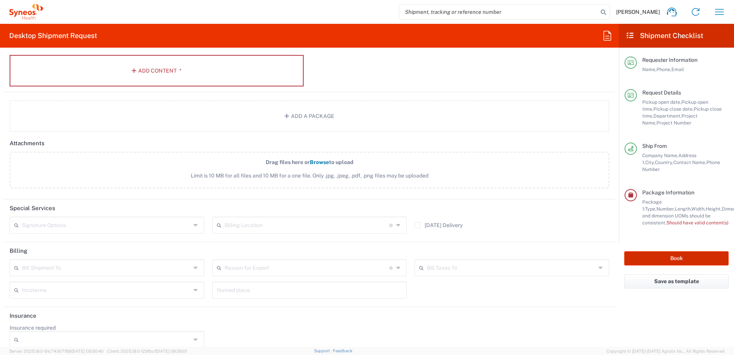
scroll to position [951, 0]
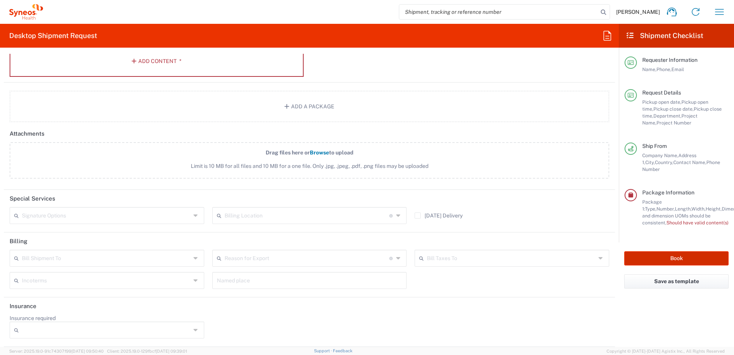
type input "7041203"
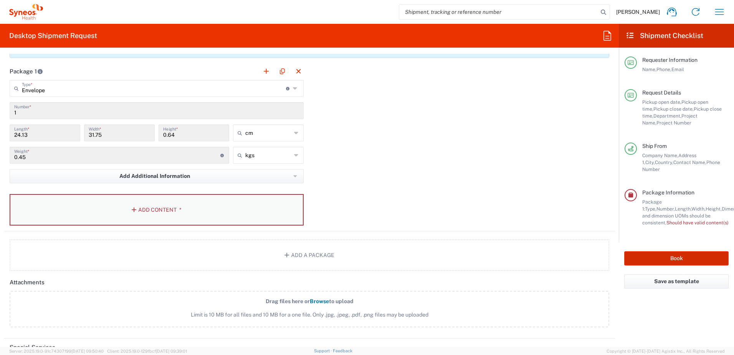
scroll to position [798, 0]
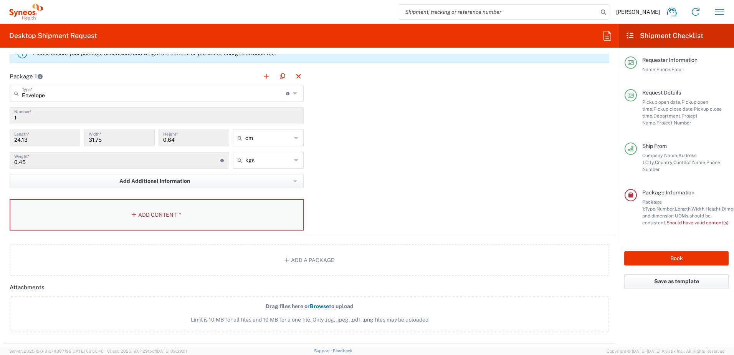
click at [154, 218] on button "Add Content *" at bounding box center [157, 214] width 294 height 31
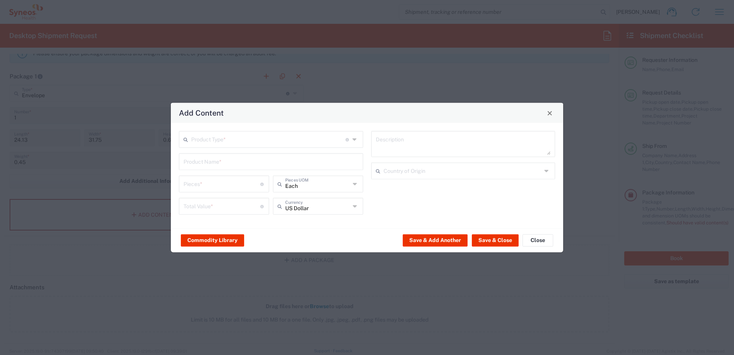
click at [293, 135] on input "text" at bounding box center [268, 138] width 154 height 13
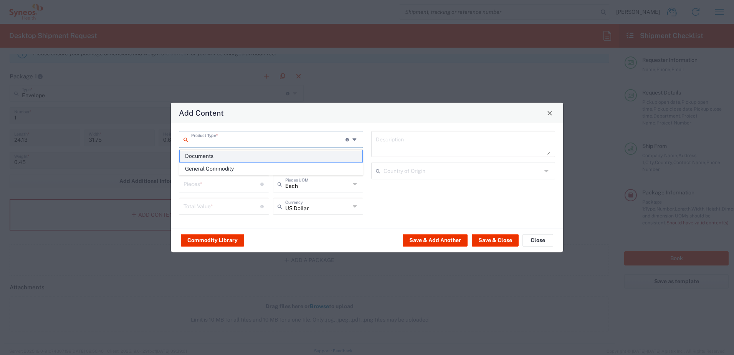
click at [278, 153] on span "Documents" at bounding box center [271, 156] width 183 height 12
type input "Documents"
type input "1"
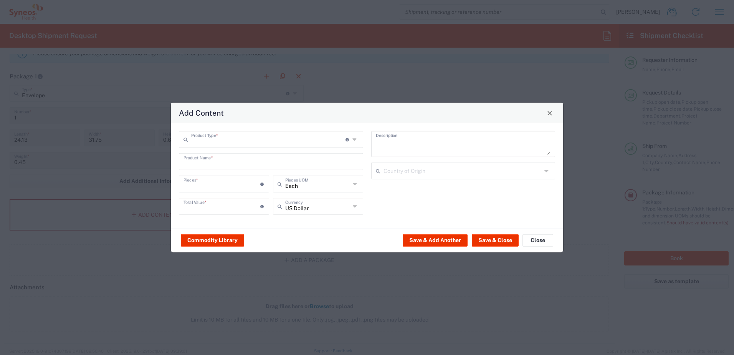
type textarea "Documents"
click at [429, 168] on input "text" at bounding box center [462, 170] width 159 height 13
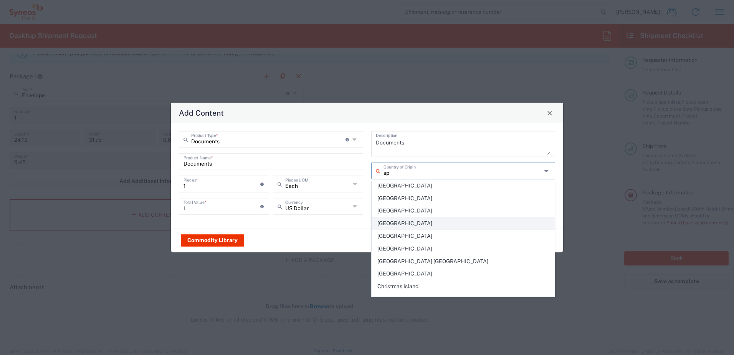
scroll to position [0, 0]
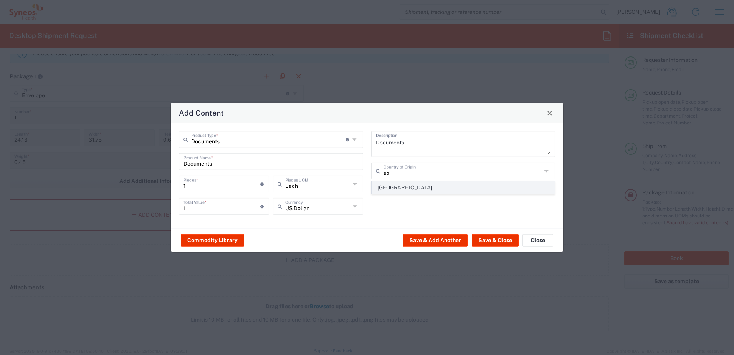
click at [403, 190] on span "[GEOGRAPHIC_DATA]" at bounding box center [463, 188] width 183 height 12
type input "[GEOGRAPHIC_DATA]"
click at [359, 186] on div "Each Pieces UOM" at bounding box center [318, 183] width 90 height 17
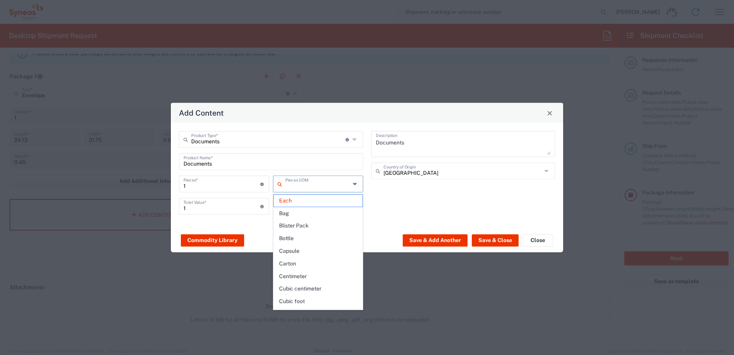
click at [358, 185] on div "Pieces UOM" at bounding box center [318, 183] width 90 height 17
click at [399, 205] on div "Documents Description Spain Country of Origin" at bounding box center [463, 175] width 192 height 89
type input "Each"
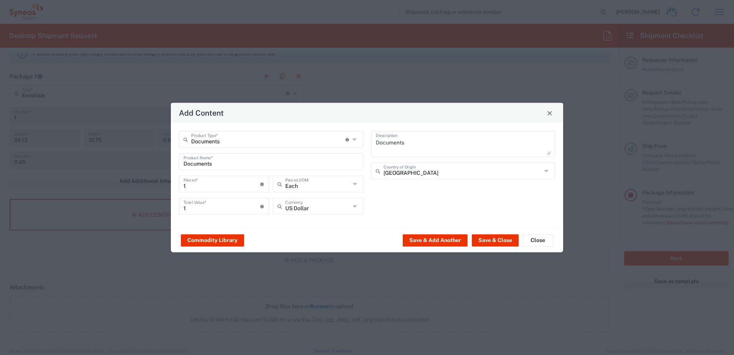
click at [360, 206] on div "US Dollar Currency" at bounding box center [318, 206] width 90 height 17
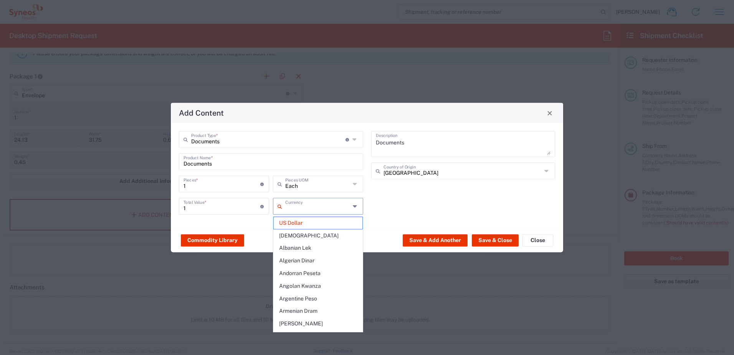
click at [358, 205] on icon at bounding box center [355, 206] width 5 height 12
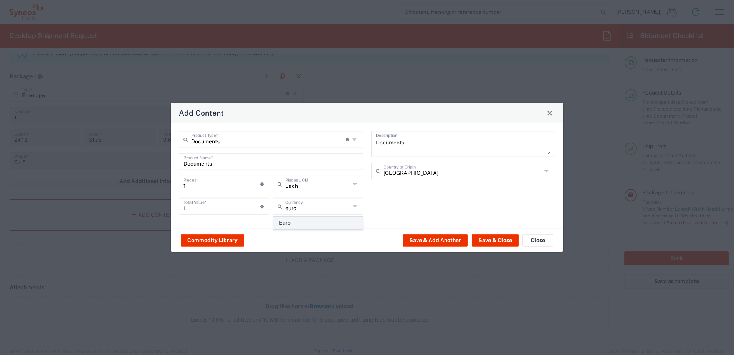
click at [296, 222] on span "Euro" at bounding box center [318, 223] width 89 height 12
type input "Euro"
click at [504, 242] on button "Save & Close" at bounding box center [495, 240] width 47 height 12
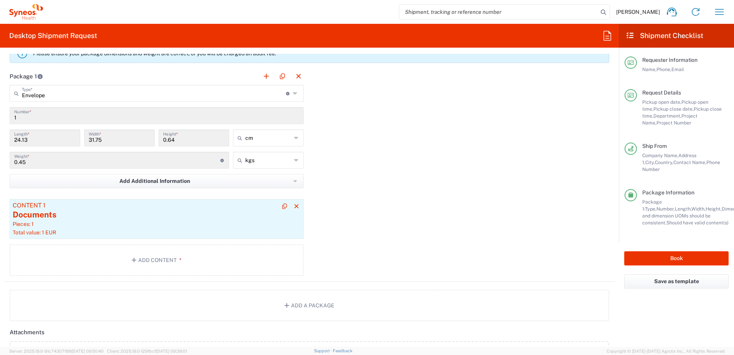
click at [220, 221] on div "Pieces: 1" at bounding box center [157, 223] width 288 height 7
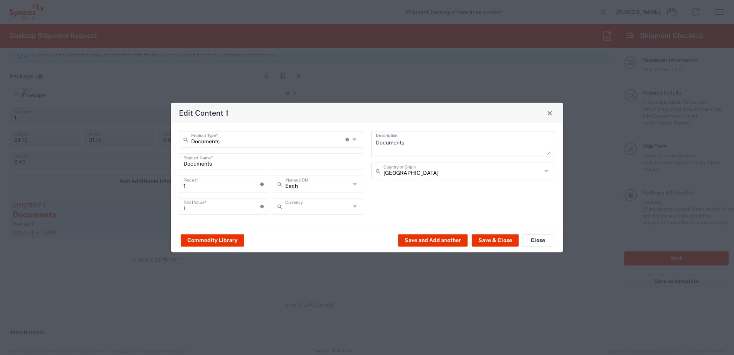
click at [315, 212] on input "text" at bounding box center [317, 205] width 65 height 13
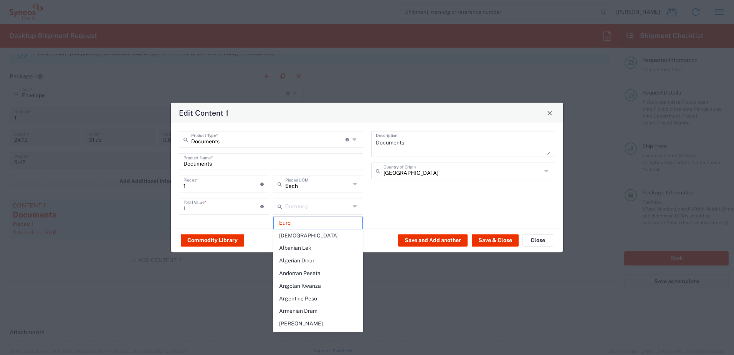
click at [449, 218] on div "Documents Description Spain Country of Origin" at bounding box center [463, 175] width 192 height 89
type input "Euro"
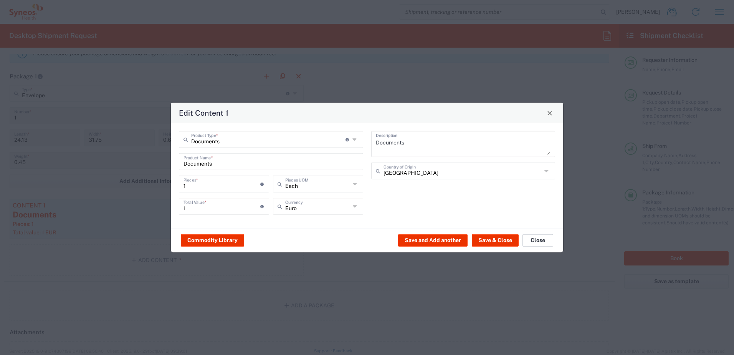
click at [536, 241] on button "Close" at bounding box center [537, 240] width 31 height 12
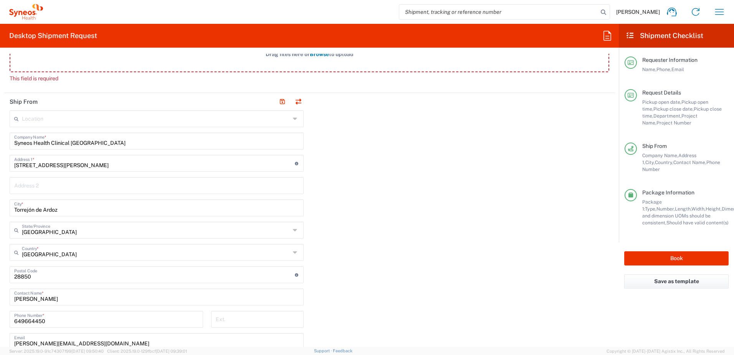
scroll to position [382, 0]
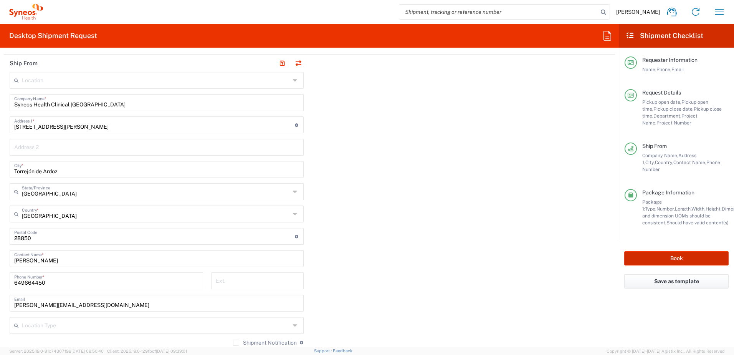
click at [656, 251] on button "Book" at bounding box center [676, 258] width 104 height 14
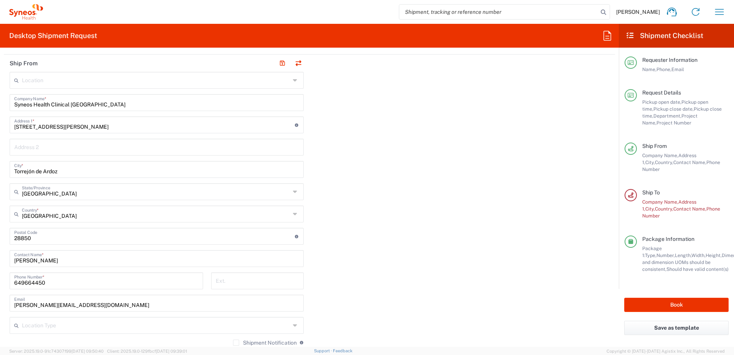
click at [675, 190] on div "Ship To Company Name, Address 1, City, Country, Contact Name, Phone Number" at bounding box center [683, 204] width 92 height 30
click at [635, 189] on div at bounding box center [631, 195] width 12 height 12
click at [647, 199] on span "Company Name," at bounding box center [660, 202] width 36 height 6
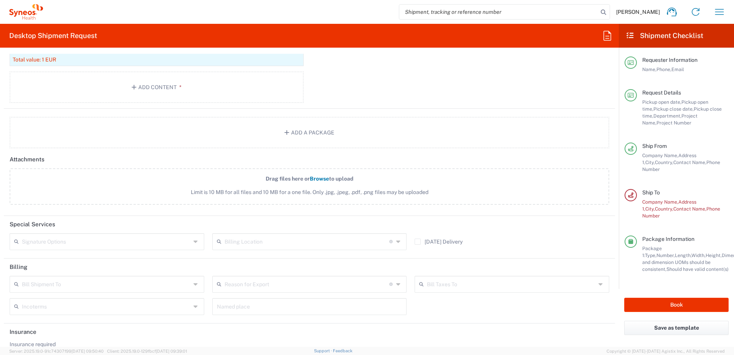
scroll to position [958, 0]
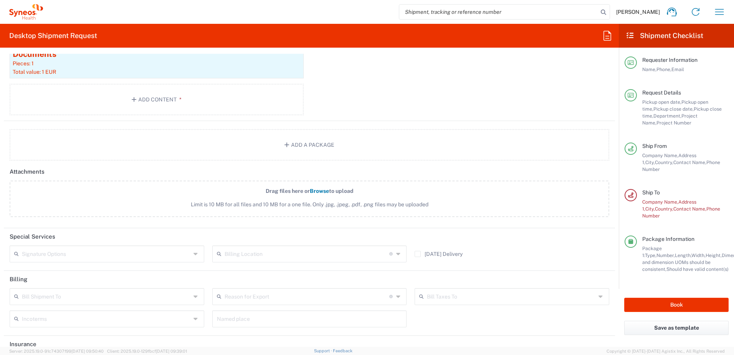
click at [659, 206] on span "Country," at bounding box center [664, 209] width 18 height 6
click at [655, 199] on span "Company Name," at bounding box center [660, 202] width 36 height 6
click at [638, 190] on div "Ship To Company Name, Address 1, City, Country, Contact Name, Phone Number" at bounding box center [683, 204] width 92 height 30
drag, startPoint x: 633, startPoint y: 189, endPoint x: 504, endPoint y: 192, distance: 128.3
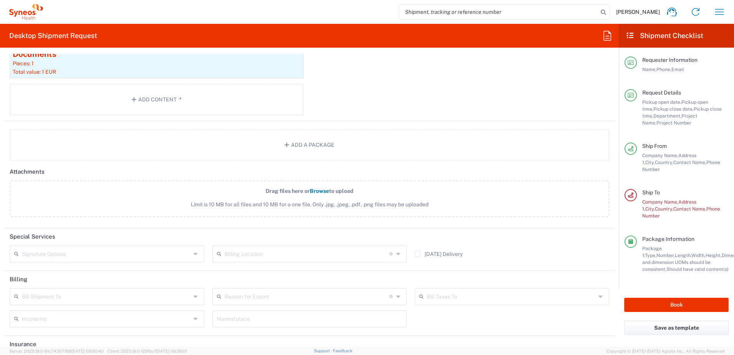
click at [632, 192] on icon at bounding box center [630, 194] width 7 height 5
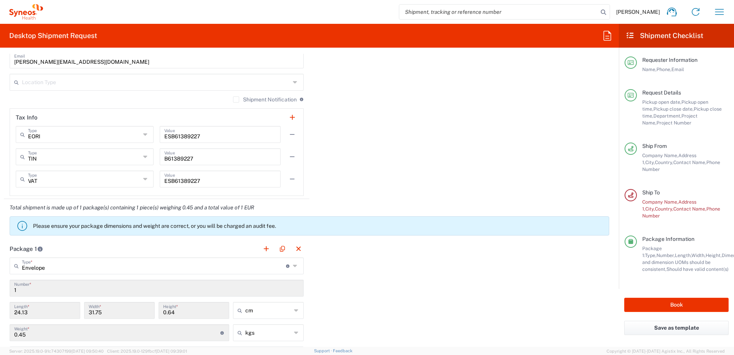
scroll to position [613, 0]
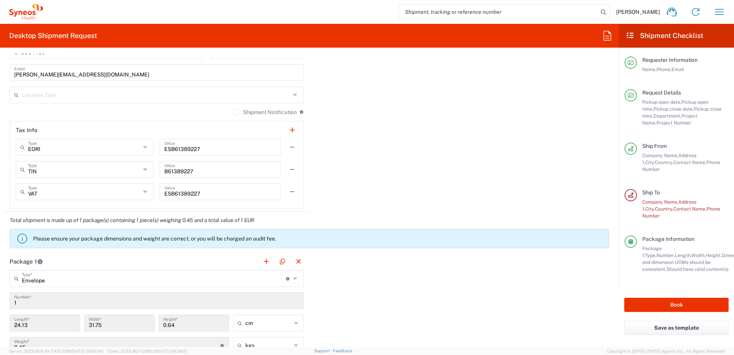
click at [151, 235] on p "Please ensure your package dimensions and weight are correct, or you will be ch…" at bounding box center [319, 238] width 573 height 7
click at [262, 261] on button "button" at bounding box center [266, 261] width 11 height 11
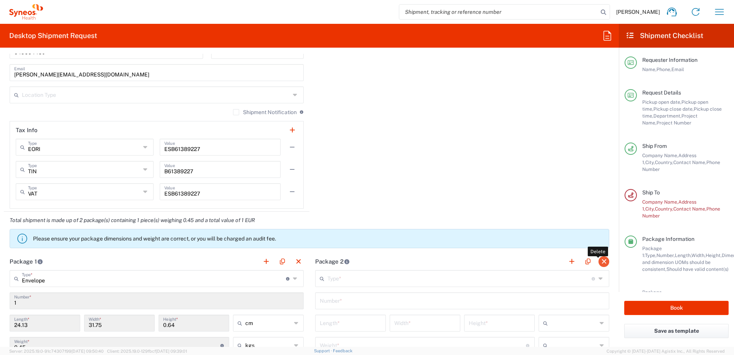
click at [599, 262] on button "button" at bounding box center [603, 261] width 11 height 11
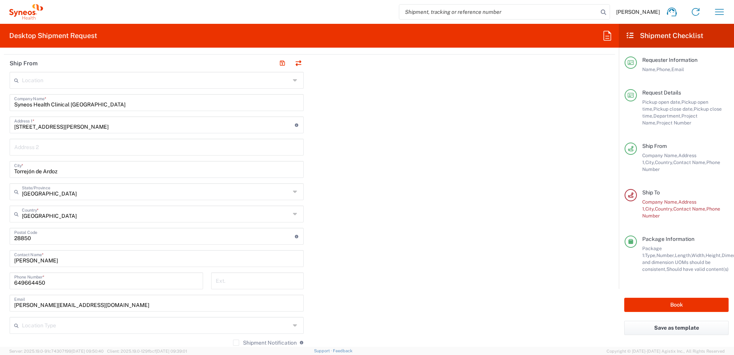
scroll to position [306, 0]
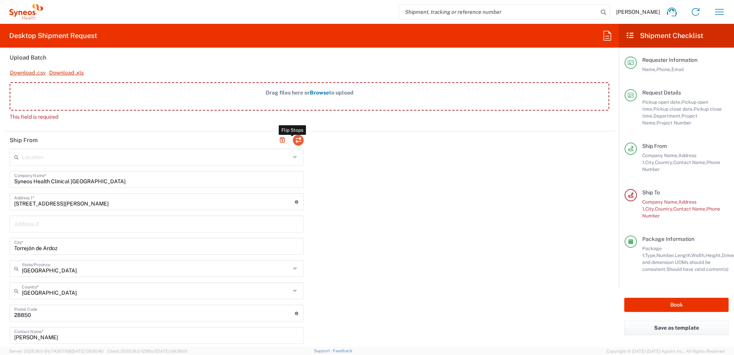
click at [293, 139] on button "button" at bounding box center [298, 140] width 11 height 11
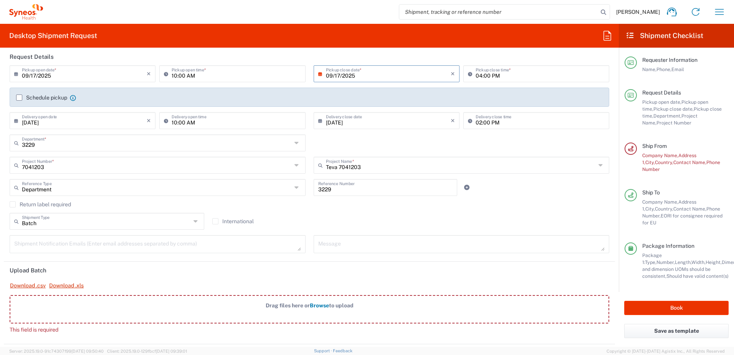
scroll to position [0, 0]
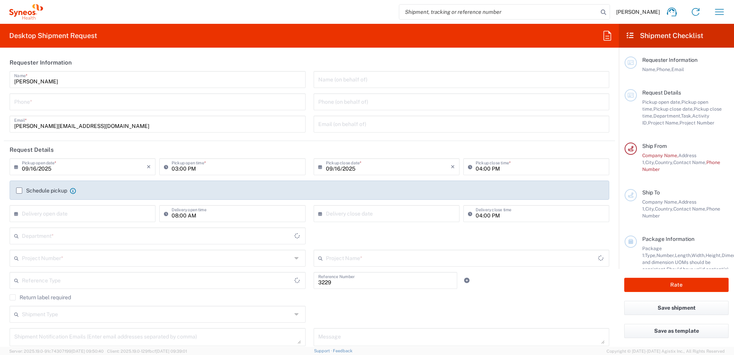
type input "Department"
type input "Spain"
click at [71, 103] on input "tel" at bounding box center [157, 100] width 287 height 13
type input "649664450"
type input "Syneos Health Clinical [GEOGRAPHIC_DATA]"
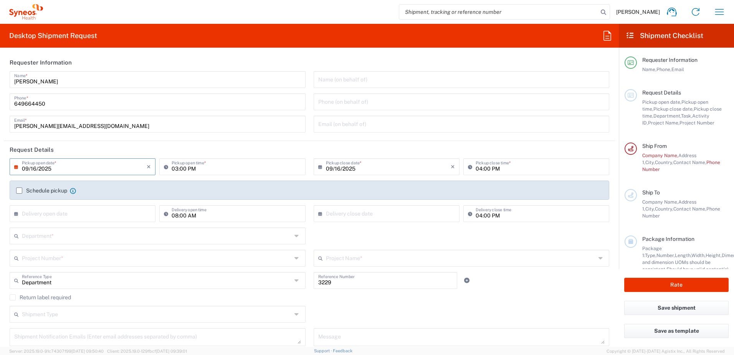
click at [92, 166] on input "09/16/2025" at bounding box center [84, 165] width 125 height 13
click at [81, 227] on span "17" at bounding box center [84, 225] width 12 height 11
type input "09/17/2025"
click at [182, 171] on input "03:00 PM" at bounding box center [236, 165] width 129 height 13
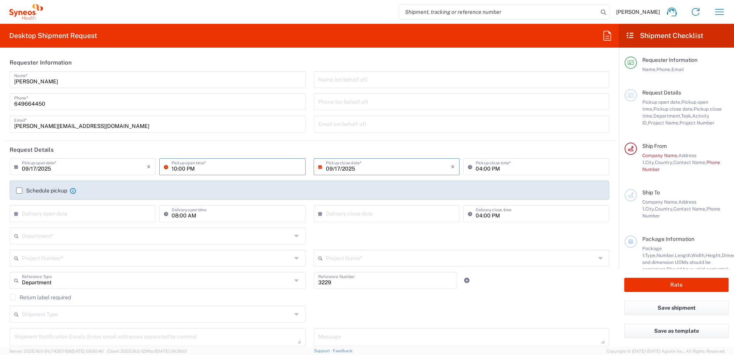
click at [201, 167] on input "10:00 PM" at bounding box center [236, 165] width 129 height 13
type input "10:00"
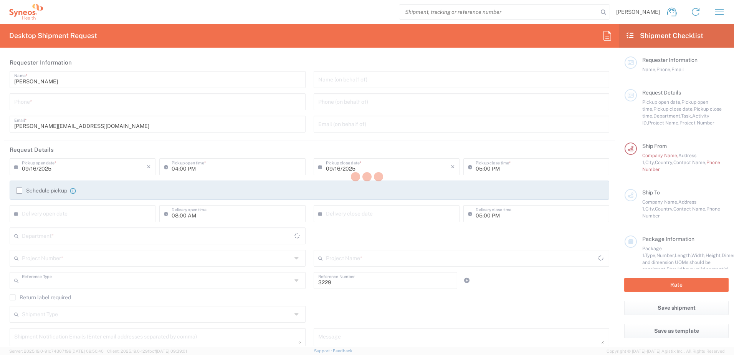
type input "Department"
type input "[GEOGRAPHIC_DATA]"
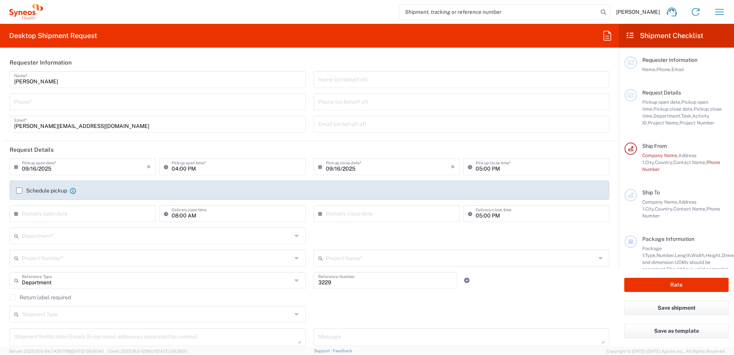
type input "Syneos Health Clinical [GEOGRAPHIC_DATA]"
click at [57, 106] on input "tel" at bounding box center [157, 100] width 287 height 13
type input "649664450"
click at [69, 169] on input "09/16/2025" at bounding box center [84, 165] width 125 height 13
click at [78, 222] on span "17" at bounding box center [84, 225] width 12 height 11
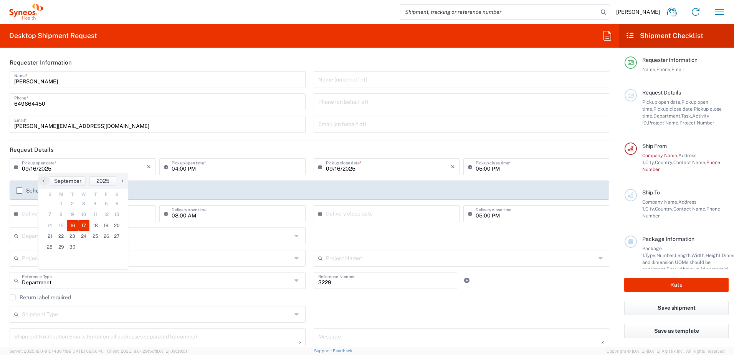
type input "09/17/2025"
click at [179, 169] on input "04:00 PM" at bounding box center [236, 165] width 129 height 13
click at [174, 171] on input "04:00 PM" at bounding box center [236, 165] width 129 height 13
click at [190, 170] on input "10:00 PM" at bounding box center [236, 165] width 129 height 13
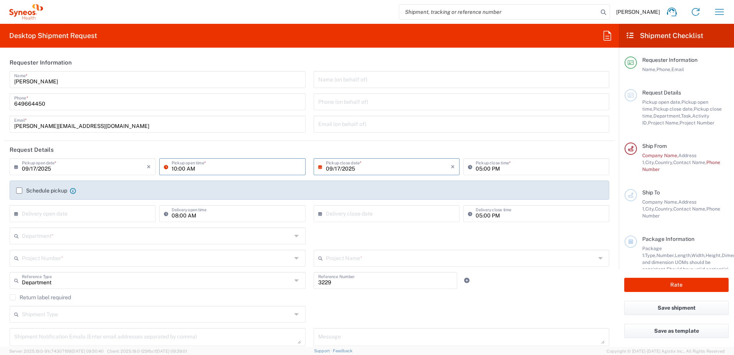
type input "10:00 AM"
click at [479, 166] on input "05:00 PM" at bounding box center [540, 165] width 129 height 13
type input "04:00 PM"
click at [147, 216] on div "× Delivery open date" at bounding box center [83, 213] width 146 height 17
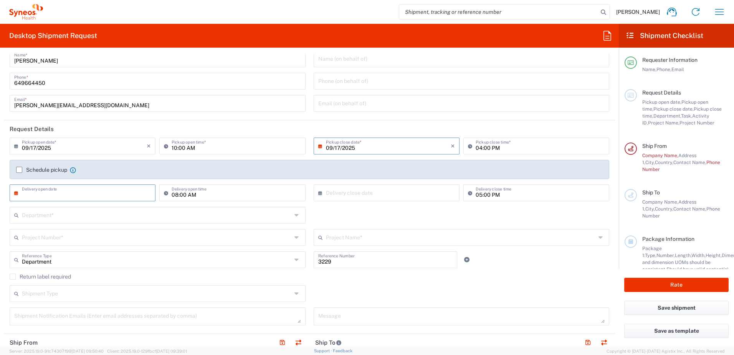
scroll to position [38, 0]
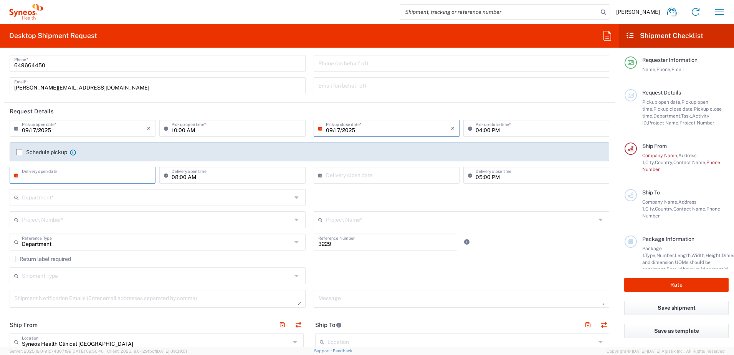
click at [137, 177] on input "text" at bounding box center [84, 174] width 125 height 13
click at [92, 232] on span "18" at bounding box center [95, 233] width 12 height 11
type input "09/18/2025"
click at [182, 179] on input "08:00 AM" at bounding box center [236, 174] width 129 height 13
click at [174, 176] on input "08:00 AM" at bounding box center [236, 174] width 129 height 13
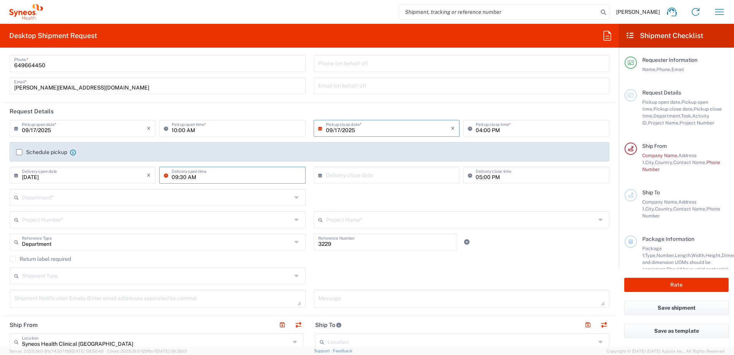
type input "09:30 AM"
click at [371, 169] on input "text" at bounding box center [388, 174] width 125 height 13
click at [400, 236] on span "18" at bounding box center [396, 233] width 12 height 11
type input "[DATE]"
click at [500, 177] on input "05:00 PM" at bounding box center [540, 174] width 129 height 13
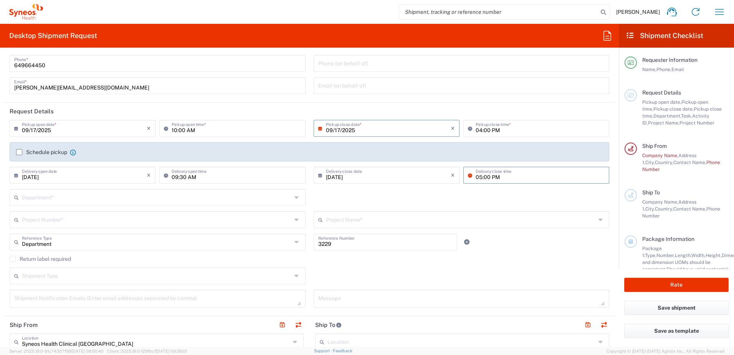
click at [188, 192] on input "text" at bounding box center [157, 196] width 270 height 13
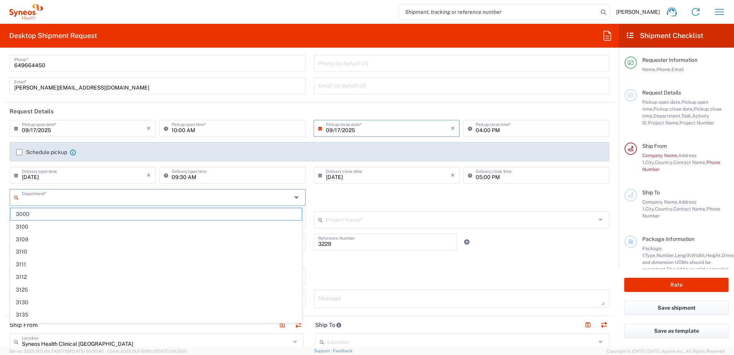
click at [434, 189] on div "Department * 3000 3100 3109 3110 3111 3112 3125 3130 3135 3136 3150 3155 3165 3…" at bounding box center [310, 200] width 608 height 22
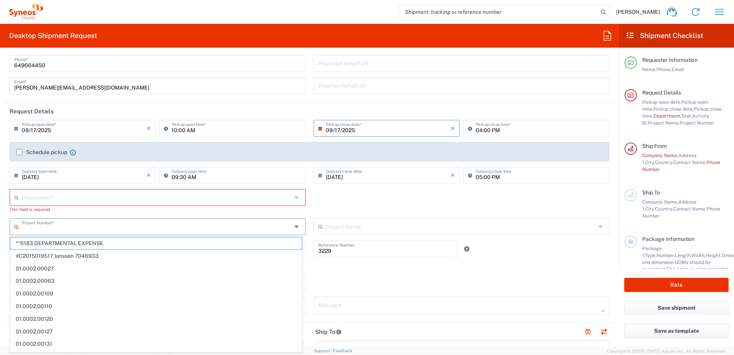
click at [186, 231] on input "text" at bounding box center [157, 225] width 270 height 13
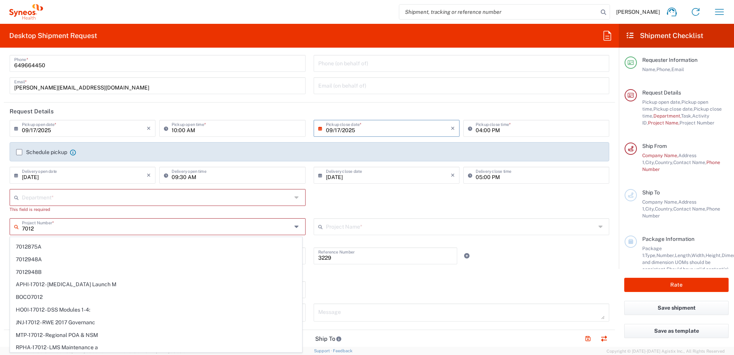
scroll to position [250, 0]
drag, startPoint x: 35, startPoint y: 229, endPoint x: 27, endPoint y: 228, distance: 8.1
click at [27, 228] on input "7012" at bounding box center [157, 225] width 270 height 13
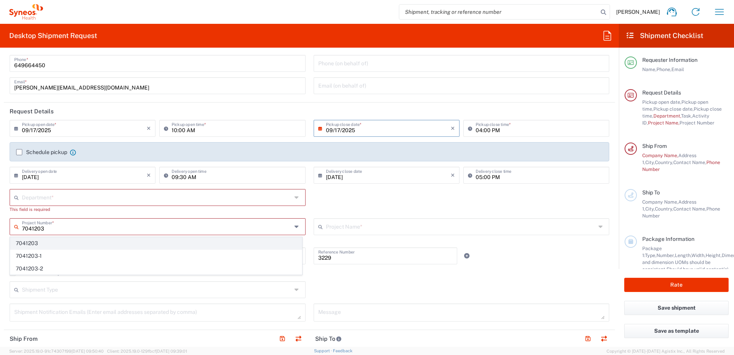
type input "7041203"
click at [54, 241] on span "7041203" at bounding box center [155, 243] width 291 height 12
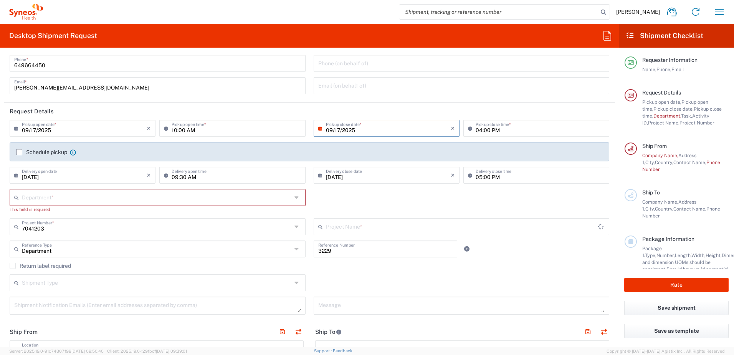
type input "Teva 7041203"
click at [46, 198] on input "text" at bounding box center [157, 196] width 270 height 13
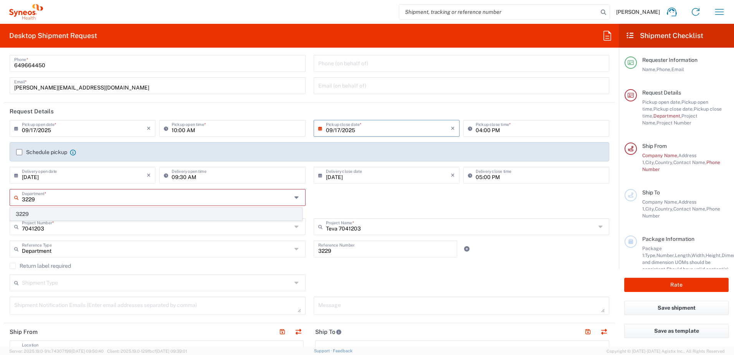
type input "3229"
click at [36, 212] on span "3229" at bounding box center [155, 214] width 291 height 12
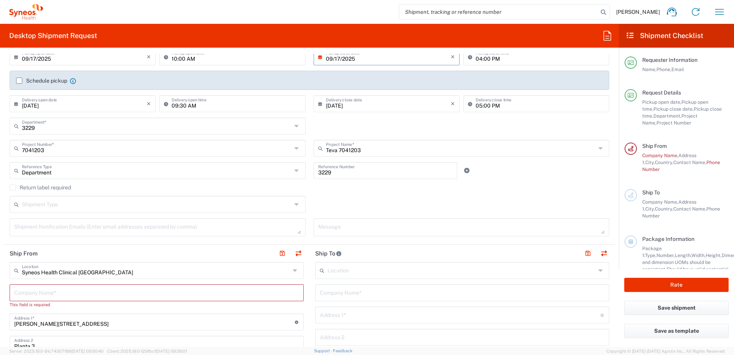
scroll to position [115, 0]
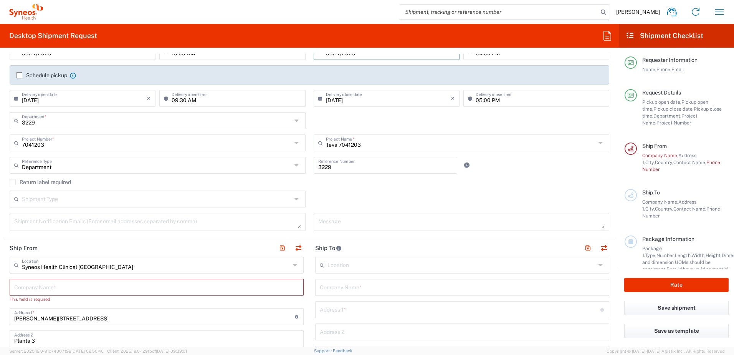
click at [118, 203] on input "text" at bounding box center [157, 198] width 270 height 13
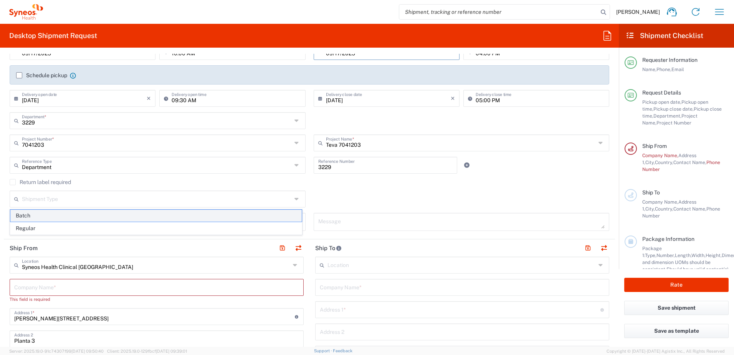
click at [86, 218] on span "Batch" at bounding box center [155, 216] width 291 height 12
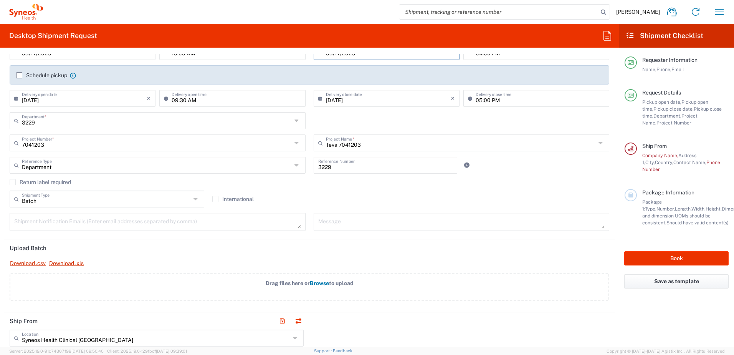
scroll to position [154, 0]
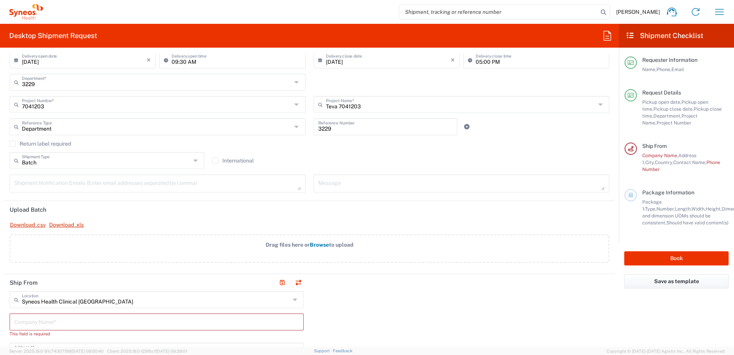
type input "Batch"
drag, startPoint x: 40, startPoint y: 164, endPoint x: 19, endPoint y: 167, distance: 21.7
click at [19, 167] on div "Batch Shipment Type" at bounding box center [107, 160] width 195 height 17
click at [248, 215] on header "Upload Batch" at bounding box center [309, 209] width 611 height 17
type input "Batch"
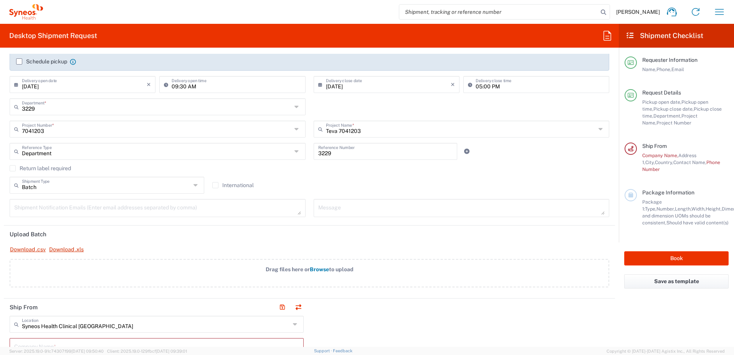
scroll to position [115, 0]
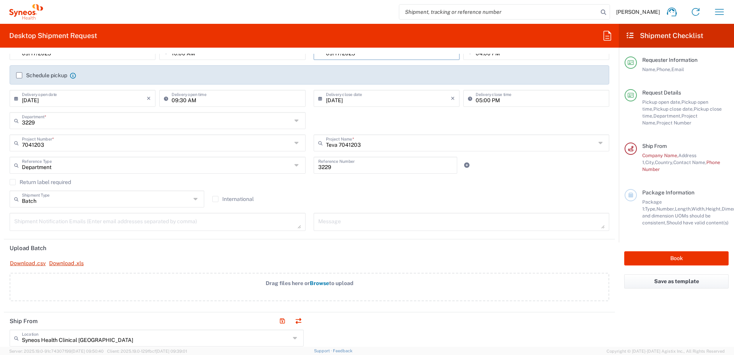
click at [675, 161] on span "Contact Name," at bounding box center [689, 162] width 33 height 6
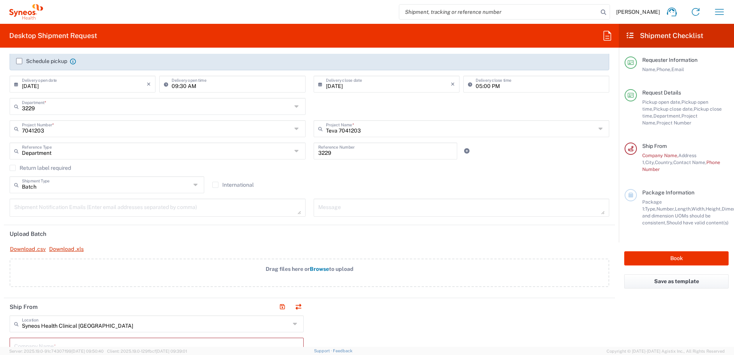
scroll to position [0, 0]
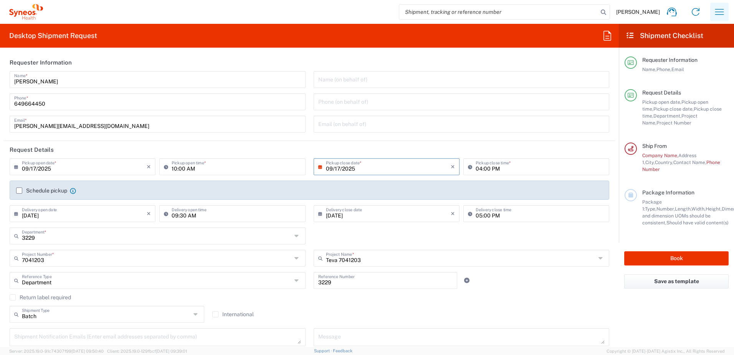
click at [719, 12] on icon "button" at bounding box center [719, 12] width 12 height 12
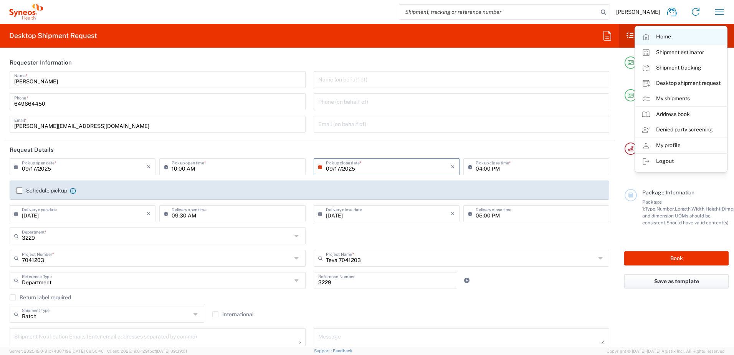
click at [689, 33] on link "Home" at bounding box center [680, 36] width 91 height 15
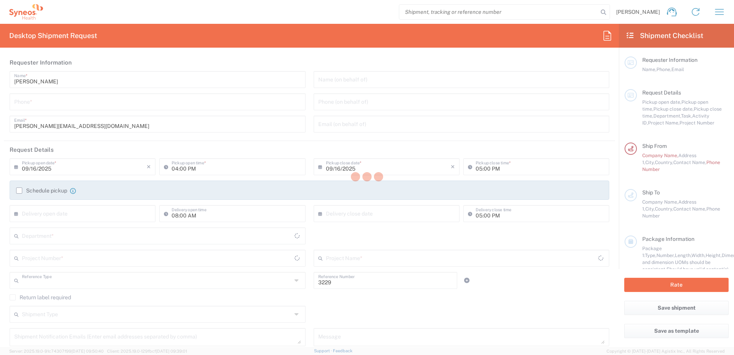
type input "Department"
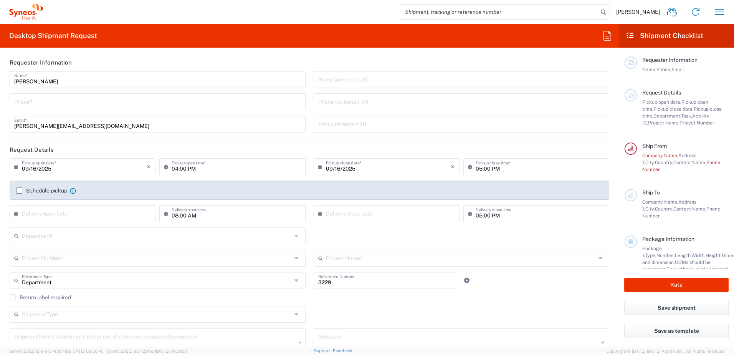
type input "[GEOGRAPHIC_DATA]"
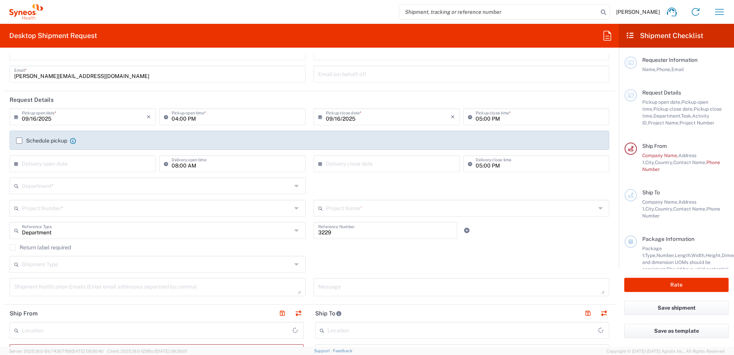
scroll to position [154, 0]
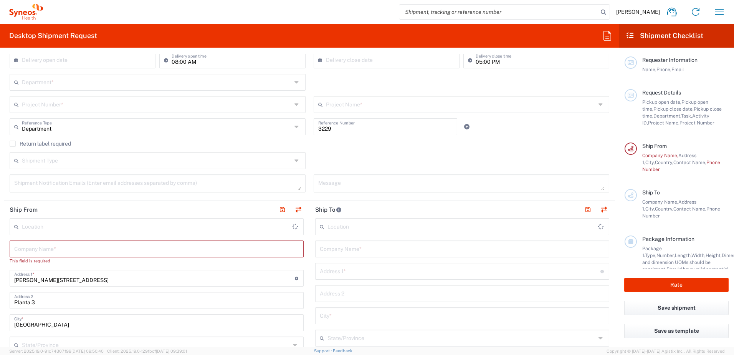
click at [345, 228] on input "text" at bounding box center [462, 225] width 271 height 13
click at [346, 228] on input "text" at bounding box center [462, 225] width 271 height 13
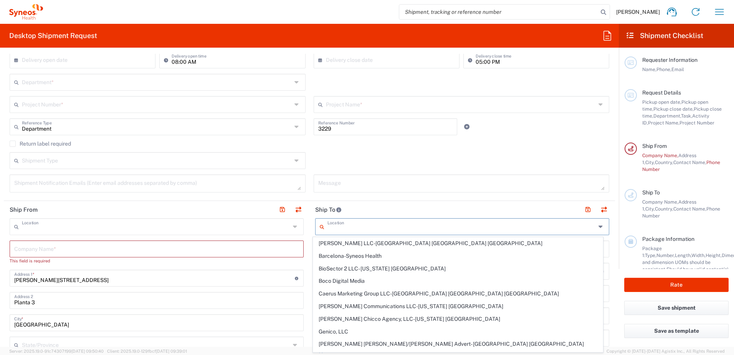
type input "Syneos Health Clinical [GEOGRAPHIC_DATA]"
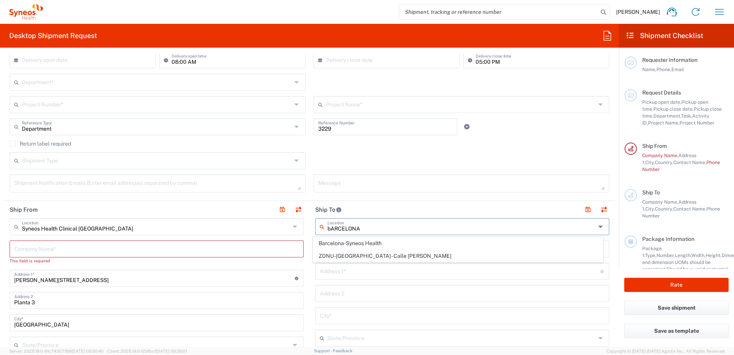
type input "bARCELONA"
click at [366, 226] on input "text" at bounding box center [461, 225] width 268 height 13
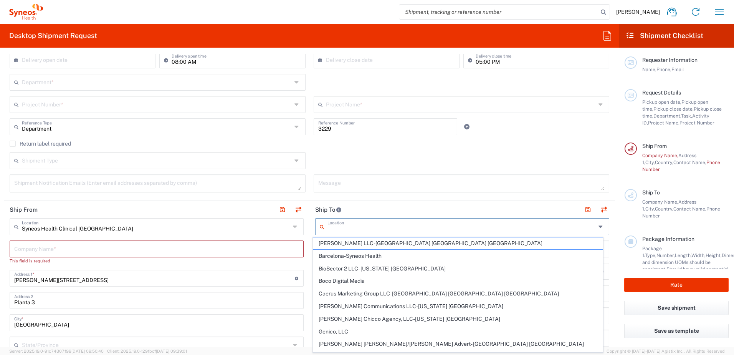
click at [286, 277] on input "[PERSON_NAME][STREET_ADDRESS]" at bounding box center [154, 277] width 281 height 13
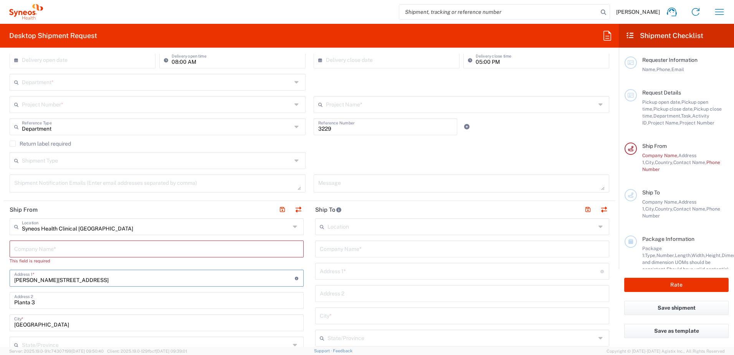
click at [390, 246] on input "text" at bounding box center [462, 247] width 285 height 13
paste input "PECTUS RESPIRATORY"
type input "PECTUS RESPIRATORY"
click at [368, 268] on input "text" at bounding box center [460, 270] width 281 height 13
type input "[STREET_ADDRESS][PERSON_NAME] BAJA"
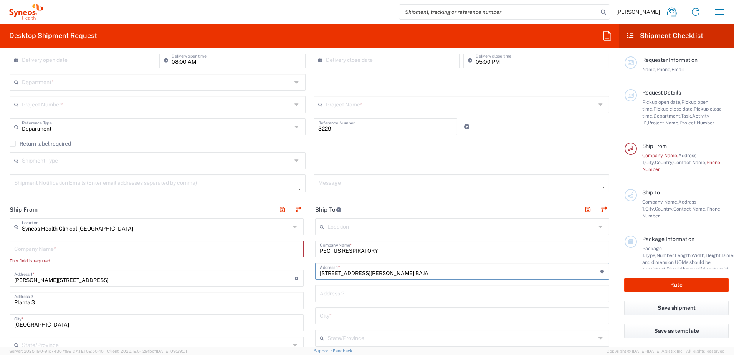
type input "[GEOGRAPHIC_DATA]"
type input "08017"
type input "680378183"
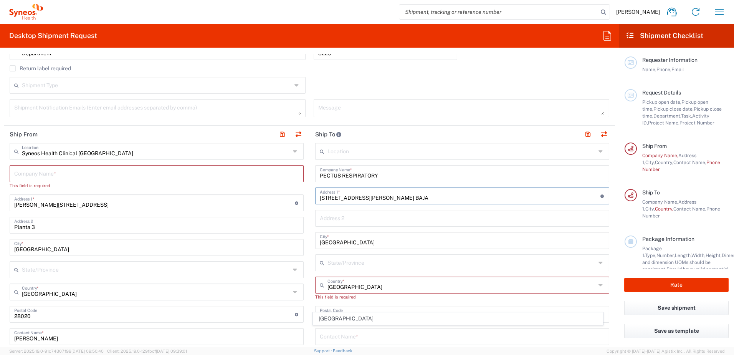
scroll to position [230, 0]
click at [360, 261] on input "text" at bounding box center [461, 260] width 268 height 13
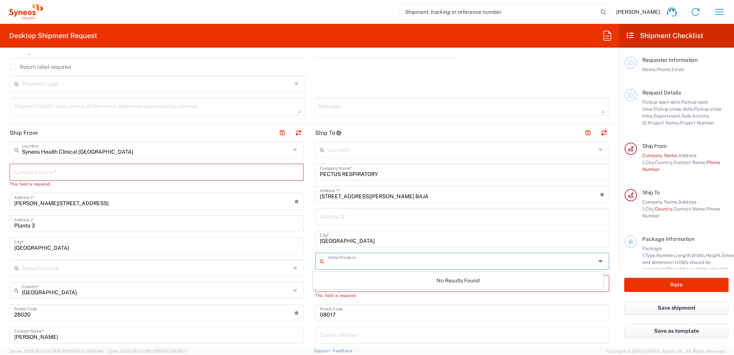
drag, startPoint x: 353, startPoint y: 265, endPoint x: 346, endPoint y: 264, distance: 7.0
click at [353, 265] on input "text" at bounding box center [461, 260] width 268 height 13
click at [321, 241] on input "[GEOGRAPHIC_DATA]" at bounding box center [462, 237] width 285 height 13
click at [350, 262] on input "text" at bounding box center [461, 260] width 268 height 13
click at [598, 263] on icon at bounding box center [601, 261] width 6 height 12
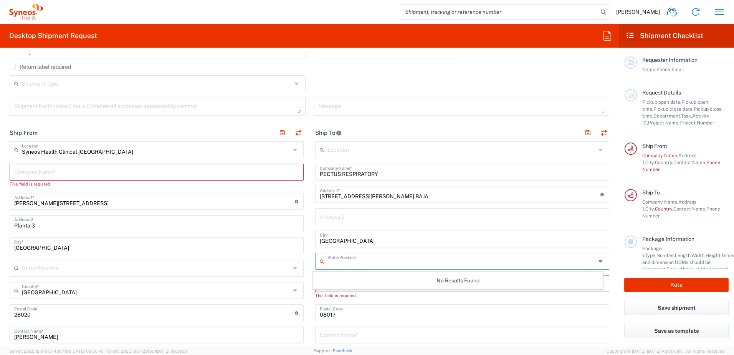
click at [598, 261] on icon at bounding box center [601, 261] width 6 height 12
click at [599, 256] on div "State/Province" at bounding box center [462, 261] width 294 height 17
drag, startPoint x: 355, startPoint y: 312, endPoint x: 298, endPoint y: 293, distance: 59.8
click at [355, 312] on input "undefined" at bounding box center [462, 311] width 285 height 13
drag, startPoint x: 325, startPoint y: 266, endPoint x: 329, endPoint y: 261, distance: 6.6
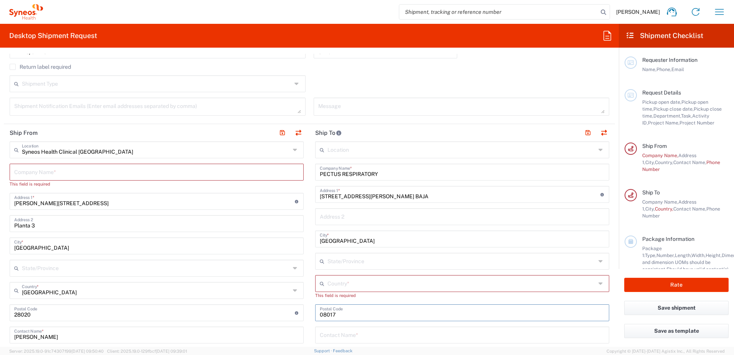
click at [327, 266] on input "text" at bounding box center [461, 260] width 268 height 13
type input "[GEOGRAPHIC_DATA]"
click at [411, 238] on input "[GEOGRAPHIC_DATA]" at bounding box center [462, 237] width 285 height 13
click at [384, 286] on input "text" at bounding box center [461, 282] width 268 height 13
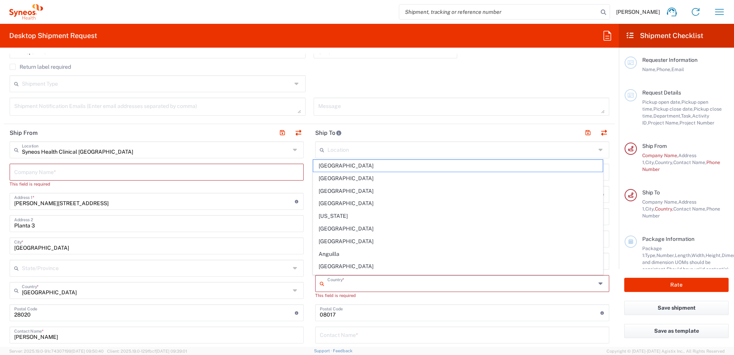
type input "s"
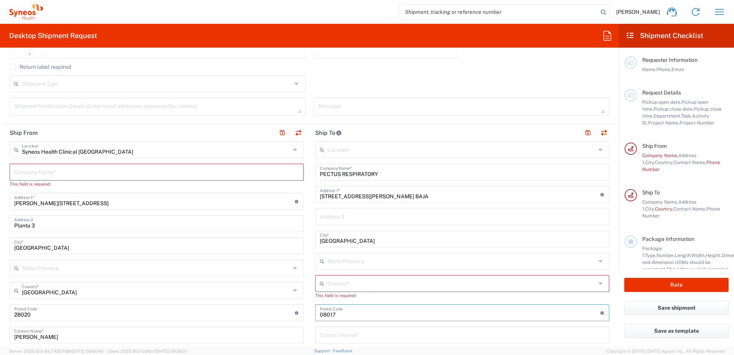
click at [349, 286] on input "text" at bounding box center [461, 282] width 268 height 13
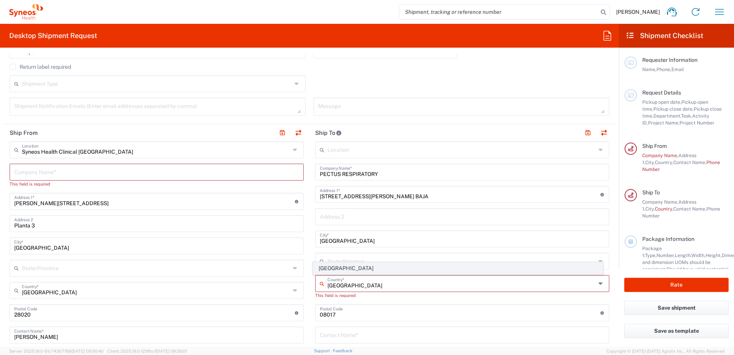
type input "[GEOGRAPHIC_DATA]"
click at [326, 267] on span "[GEOGRAPHIC_DATA]" at bounding box center [458, 268] width 290 height 12
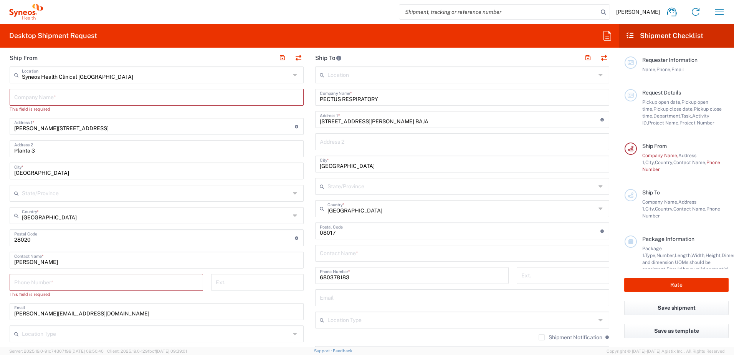
scroll to position [307, 0]
click at [396, 251] on input "text" at bounding box center [462, 250] width 285 height 13
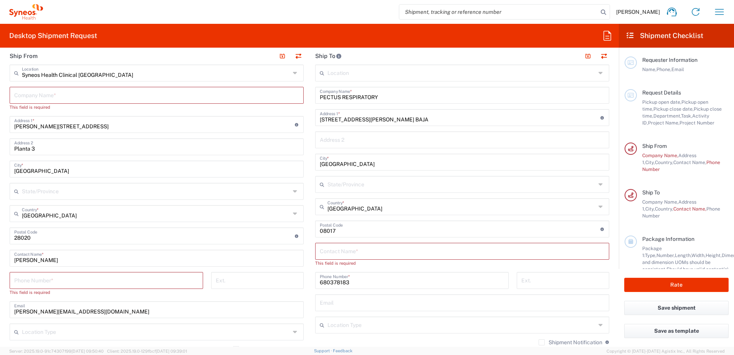
click at [349, 255] on input "text" at bounding box center [462, 250] width 285 height 13
click at [359, 253] on input "Rawuel" at bounding box center [462, 250] width 285 height 13
type input "Rawuel"
click at [94, 281] on input "tel" at bounding box center [106, 279] width 184 height 13
click at [354, 280] on div "680378183 Phone Number *" at bounding box center [411, 280] width 193 height 17
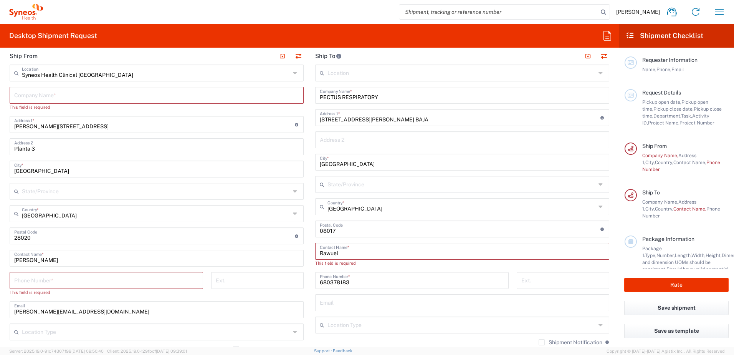
click at [352, 301] on input "text" at bounding box center [462, 301] width 285 height 13
click at [356, 317] on input "text" at bounding box center [461, 323] width 268 height 13
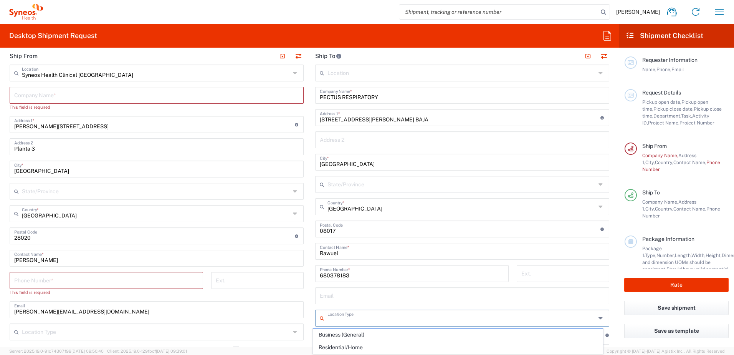
scroll to position [115, 0]
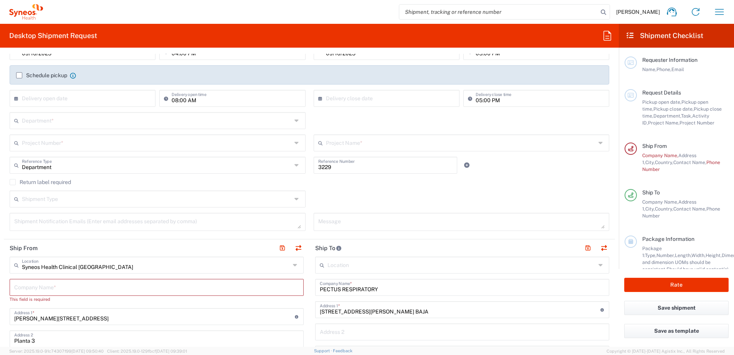
click at [329, 256] on header "Ship To" at bounding box center [462, 247] width 306 height 17
click at [53, 292] on input "text" at bounding box center [156, 286] width 285 height 13
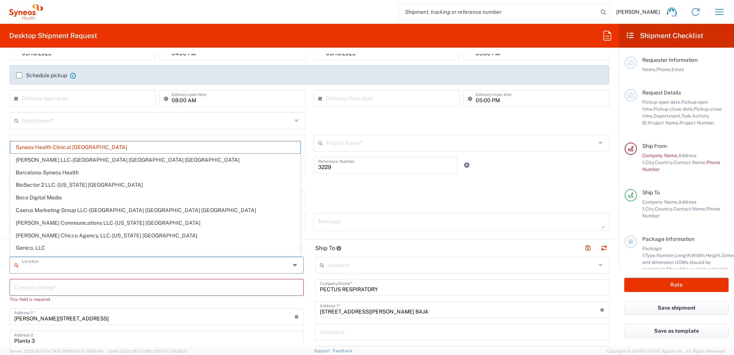
drag, startPoint x: 93, startPoint y: 268, endPoint x: 24, endPoint y: 264, distance: 68.4
click at [24, 264] on input "text" at bounding box center [156, 264] width 268 height 13
click at [58, 149] on span "Syneos Health Clinical [GEOGRAPHIC_DATA]" at bounding box center [155, 147] width 290 height 12
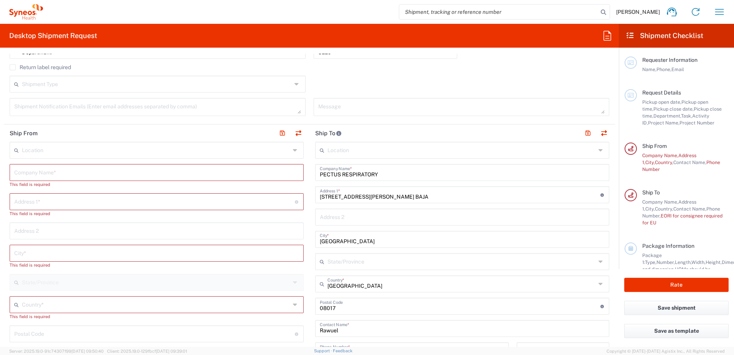
scroll to position [230, 0]
click at [54, 171] on input "text" at bounding box center [156, 171] width 285 height 13
click at [64, 149] on input "text" at bounding box center [156, 148] width 268 height 13
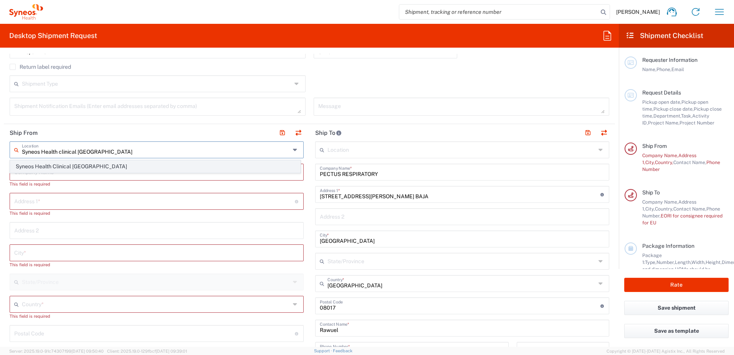
click at [65, 165] on span "Syneos Health Clinical [GEOGRAPHIC_DATA]" at bounding box center [155, 166] width 290 height 12
type input "Syneos Health Clinical [GEOGRAPHIC_DATA]"
type input "[PERSON_NAME][STREET_ADDRESS]"
type input "Planta 3"
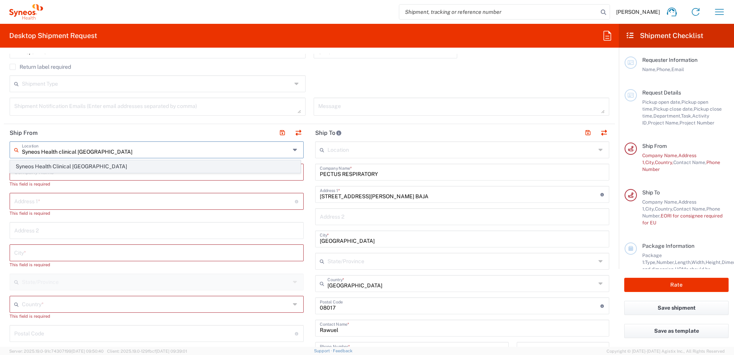
type input "[GEOGRAPHIC_DATA]"
type input "28020"
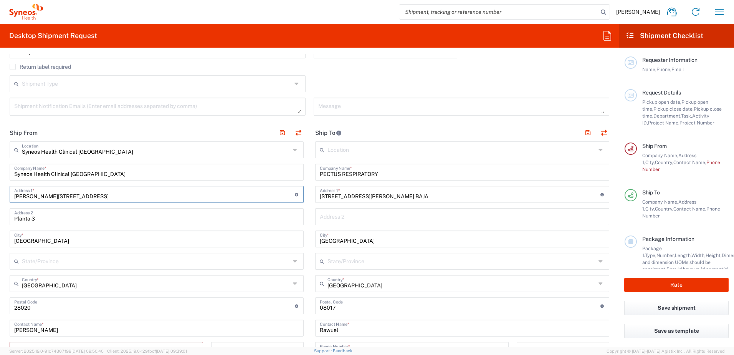
drag, startPoint x: 59, startPoint y: 198, endPoint x: 8, endPoint y: 199, distance: 50.7
click at [8, 199] on main "Syneos Health Clinical [GEOGRAPHIC_DATA] Location Syneos Health Clinical [GEOGR…" at bounding box center [157, 328] width 306 height 374
type input "C"
type input "[STREET_ADDRESS][PERSON_NAME]"
type input "[PERSON_NAME][EMAIL_ADDRESS][DOMAIN_NAME]"
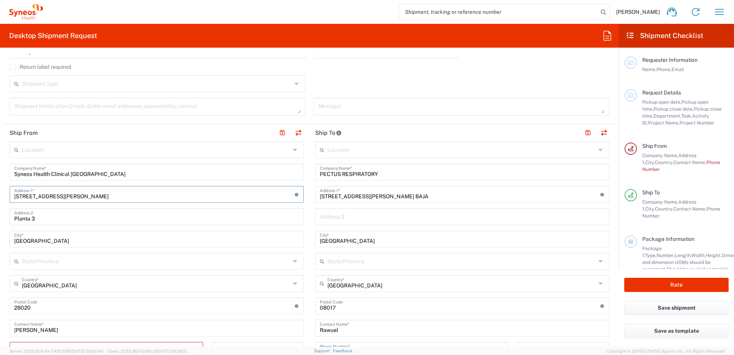
type input "[GEOGRAPHIC_DATA]"
type input "649664450"
drag, startPoint x: 47, startPoint y: 218, endPoint x: 0, endPoint y: 218, distance: 47.2
click at [0, 218] on html "[PERSON_NAME] Home Shipment estimator Shipment tracking Desktop shipment reques…" at bounding box center [367, 177] width 734 height 355
drag, startPoint x: 34, startPoint y: 239, endPoint x: -2, endPoint y: 239, distance: 35.7
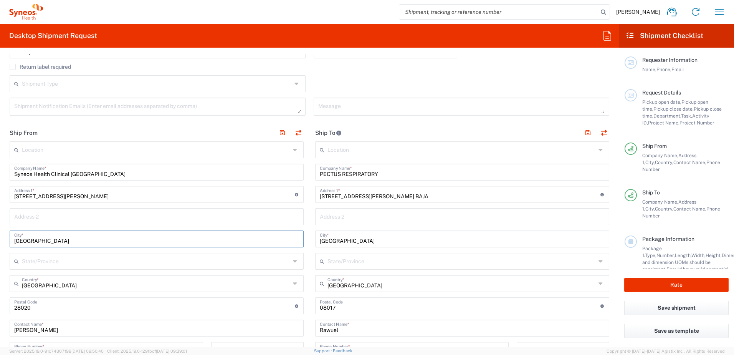
click at [0, 239] on html "[PERSON_NAME] Home Shipment estimator Shipment tracking Desktop shipment reques…" at bounding box center [367, 177] width 734 height 355
type input "Torrejon de Ardoz"
click at [46, 302] on input "undefined" at bounding box center [154, 304] width 281 height 13
type input "28850"
click at [364, 334] on div "Rawuel Contact Name *" at bounding box center [462, 327] width 294 height 17
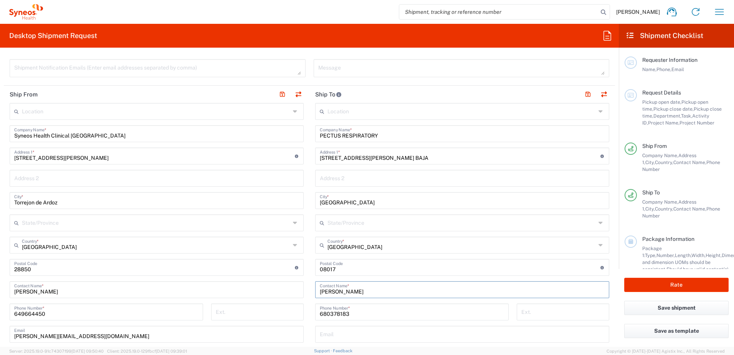
scroll to position [307, 0]
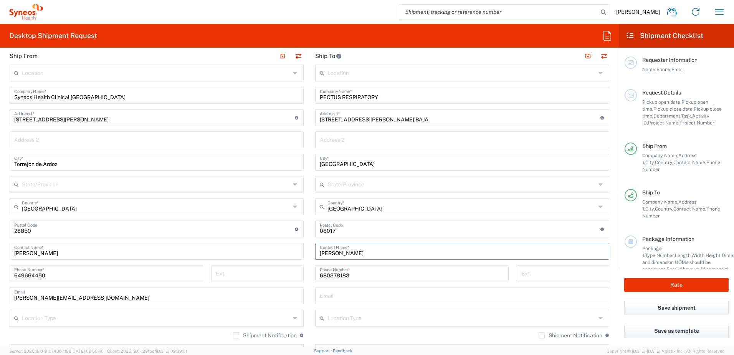
type input "[PERSON_NAME]"
click at [353, 274] on input "680378183" at bounding box center [412, 272] width 184 height 13
type input "6"
paste input "[PHONE_NUMBER]"
type input "[PHONE_NUMBER]"
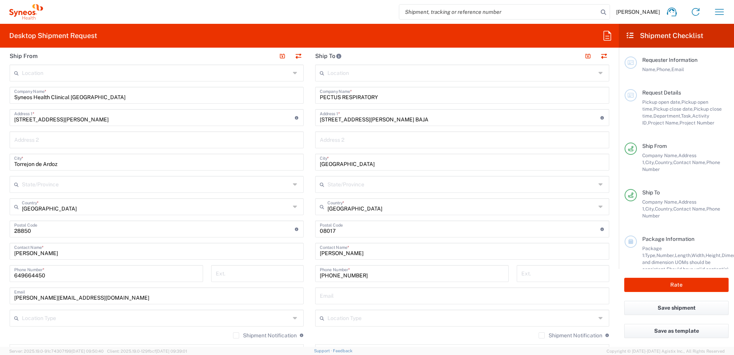
click at [12, 277] on div "649664450 Phone Number *" at bounding box center [106, 273] width 193 height 17
drag, startPoint x: 14, startPoint y: 274, endPoint x: 33, endPoint y: 273, distance: 18.9
click at [14, 274] on input "649664450" at bounding box center [106, 272] width 184 height 13
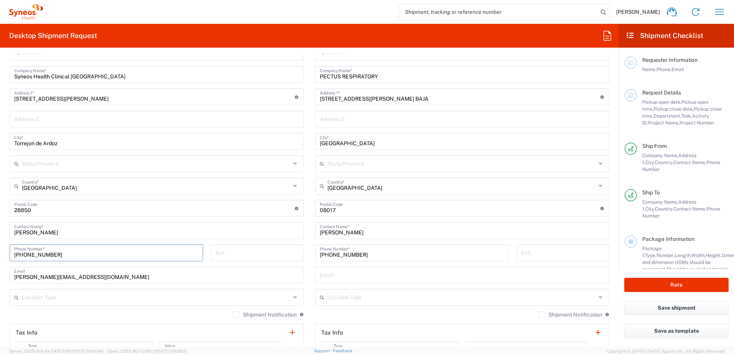
scroll to position [345, 0]
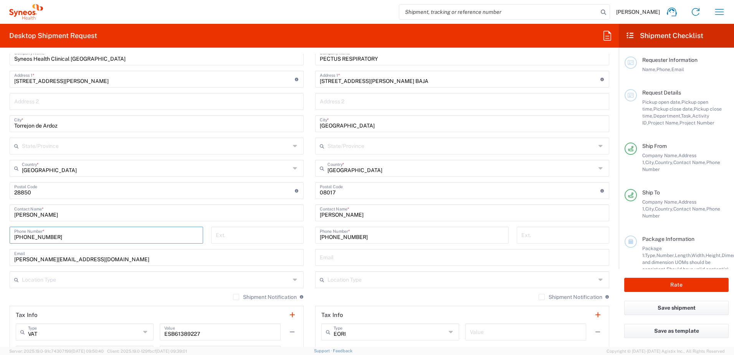
type input "[PHONE_NUMBER]"
click at [370, 261] on input "text" at bounding box center [462, 256] width 285 height 13
type input "R"
drag, startPoint x: 304, startPoint y: 260, endPoint x: 311, endPoint y: 263, distance: 7.6
click at [299, 260] on div "Ship From Location [PERSON_NAME] LLC-[GEOGRAPHIC_DATA] [GEOGRAPHIC_DATA] [GEOGR…" at bounding box center [309, 202] width 611 height 387
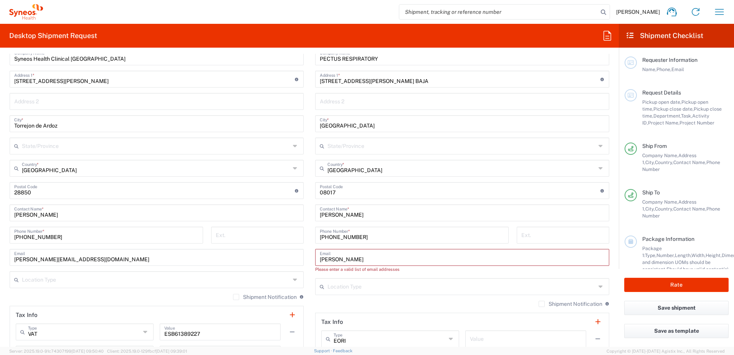
paste input ".[PERSON_NAME][EMAIL_ADDRESS][DOMAIN_NAME]"
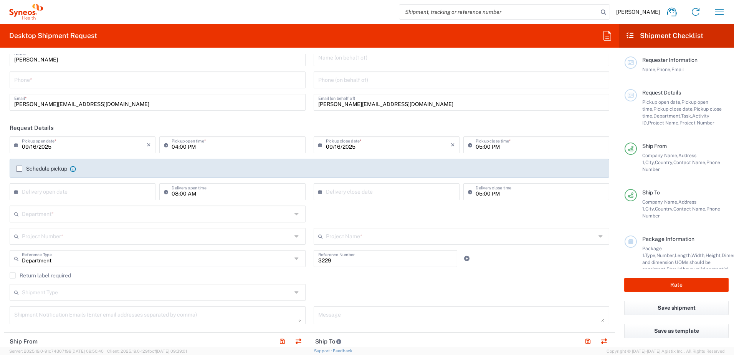
scroll to position [0, 0]
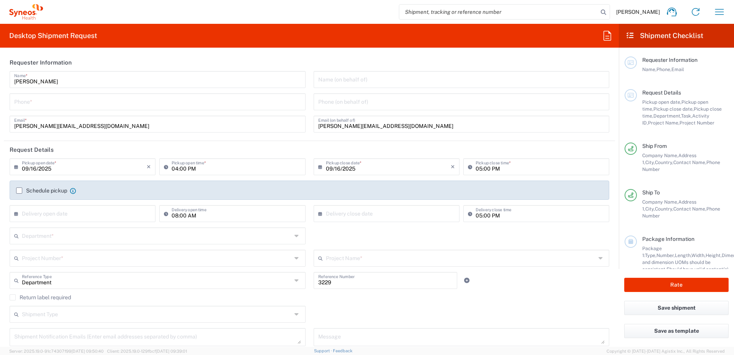
type input "[PERSON_NAME][EMAIL_ADDRESS][PERSON_NAME][DOMAIN_NAME]"
click at [16, 168] on icon at bounding box center [18, 166] width 8 height 12
click at [84, 228] on span "17" at bounding box center [84, 225] width 12 height 11
type input "09/17/2025"
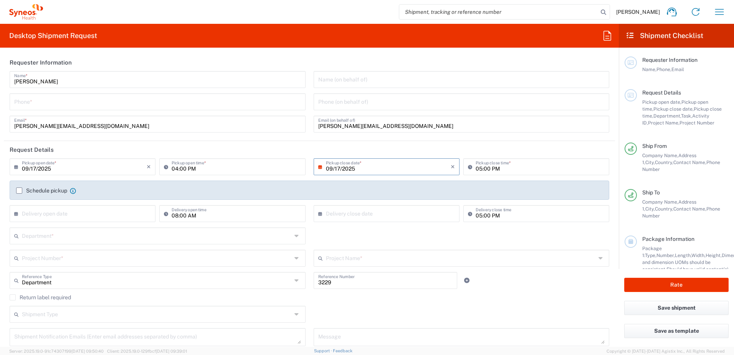
click at [13, 210] on div "× Delivery open date" at bounding box center [83, 213] width 146 height 17
click at [17, 215] on icon at bounding box center [18, 213] width 8 height 12
click at [18, 217] on icon at bounding box center [18, 213] width 8 height 12
click at [17, 215] on icon at bounding box center [18, 213] width 8 height 12
click at [91, 273] on span "18" at bounding box center [95, 272] width 12 height 11
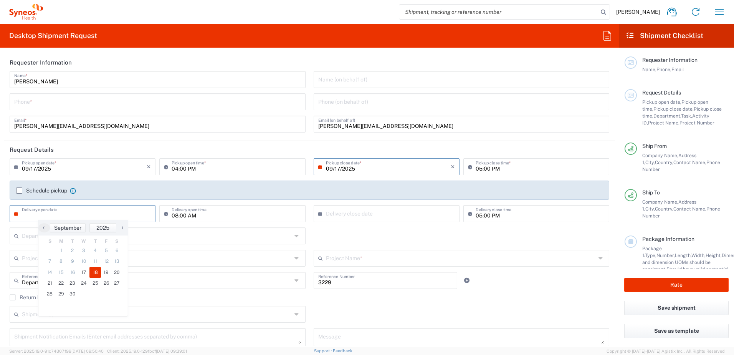
type input "[DATE]"
click at [172, 170] on input "04:00 PM" at bounding box center [236, 165] width 129 height 13
click at [206, 167] on input "10:00 PM" at bounding box center [236, 165] width 129 height 13
type input "10:00AM"
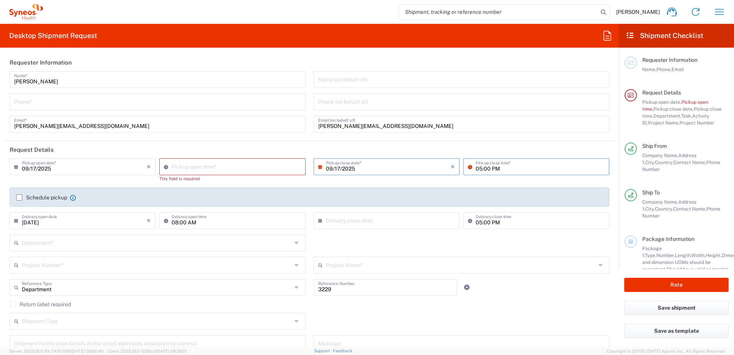
click at [488, 171] on input "05:00 PM" at bounding box center [540, 165] width 129 height 13
type input "04:00 PM"
click at [205, 168] on input "03:11 PM" at bounding box center [236, 165] width 129 height 13
type input "10:00 AM"
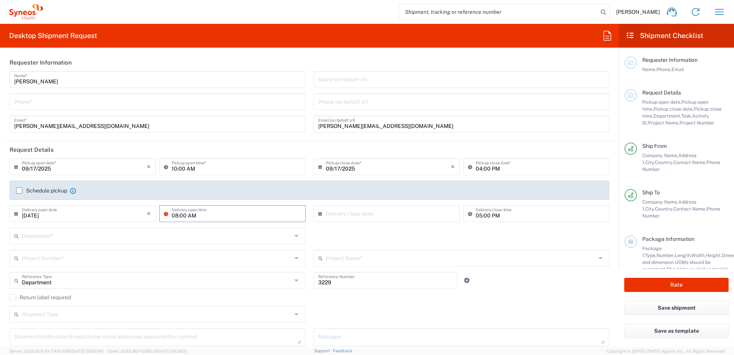
click at [224, 216] on input "08:00 AM" at bounding box center [236, 212] width 129 height 13
type input "10:00 AM"
click at [318, 214] on icon at bounding box center [322, 213] width 8 height 12
click at [398, 274] on span "18" at bounding box center [396, 272] width 12 height 11
type input "[DATE]"
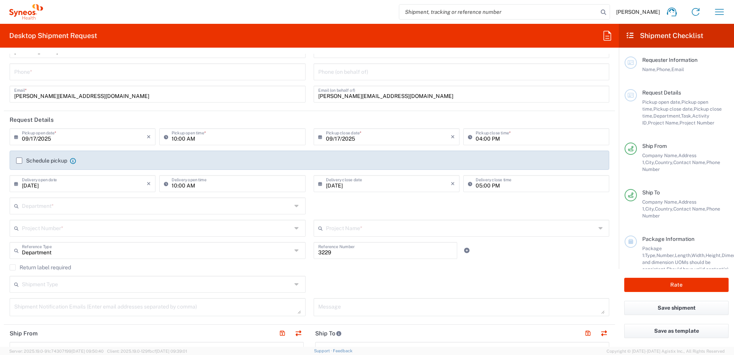
scroll to position [38, 0]
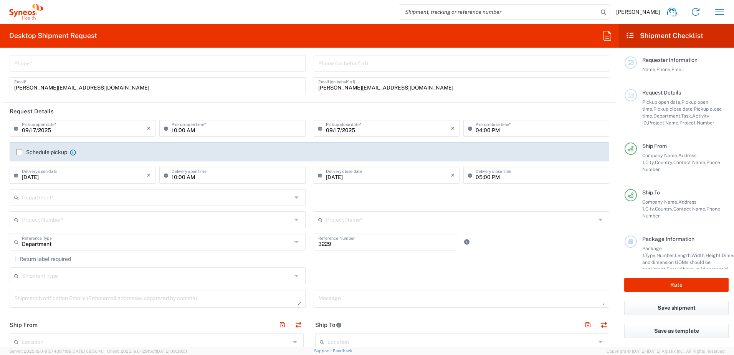
click at [291, 197] on div "Department *" at bounding box center [158, 197] width 296 height 17
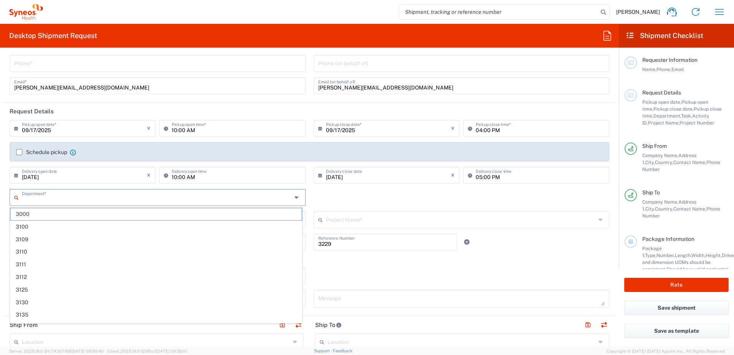
click at [330, 193] on div "Department * 3000 3100 3109 3110 3111 3112 3125 3130 3135 3136 3150 3155 3165 3…" at bounding box center [310, 200] width 608 height 22
click at [220, 202] on input "text" at bounding box center [157, 196] width 270 height 13
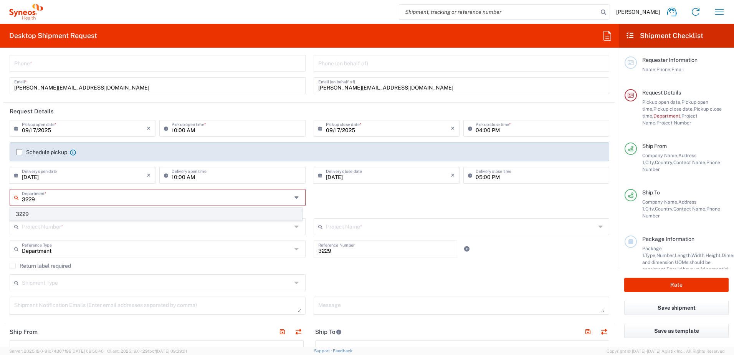
type input "3229"
click at [27, 215] on span "3229" at bounding box center [155, 214] width 291 height 12
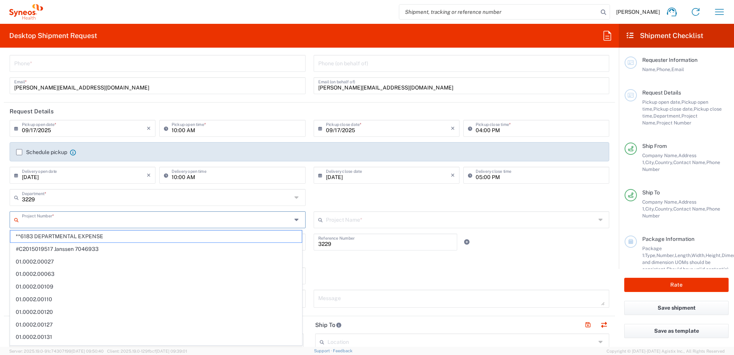
click at [46, 221] on input "text" at bounding box center [157, 218] width 270 height 13
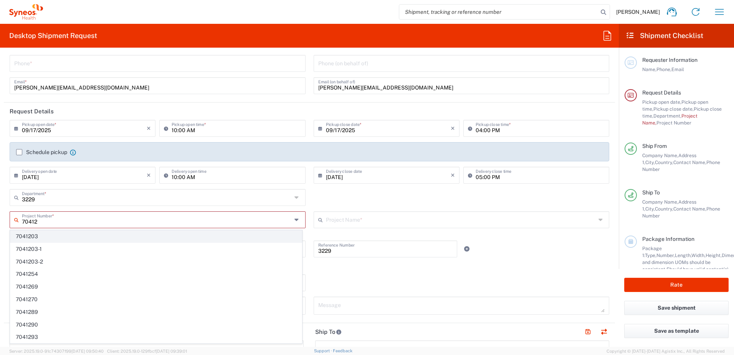
click at [40, 235] on span "7041203" at bounding box center [155, 236] width 291 height 12
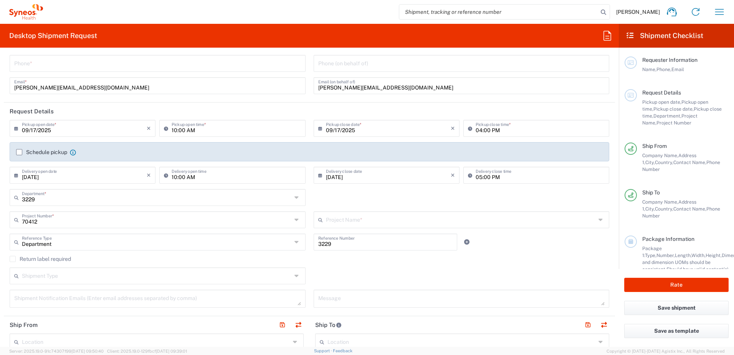
type input "7041203"
type input "Teva 7041203"
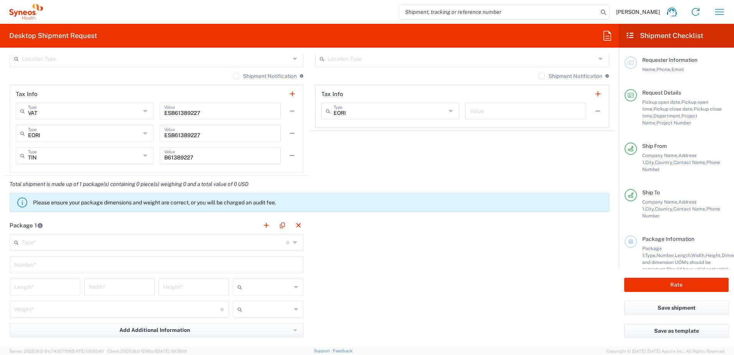
scroll to position [576, 0]
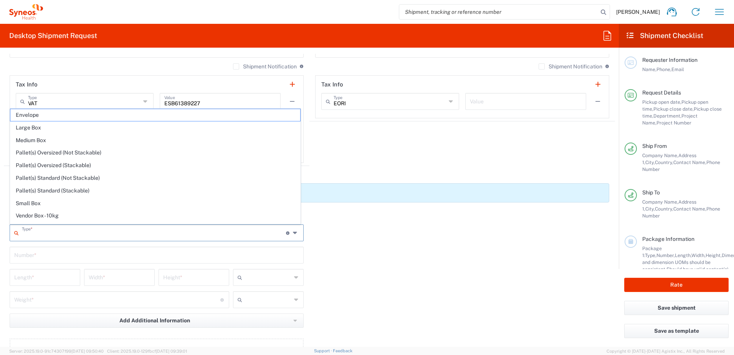
click at [26, 235] on input "text" at bounding box center [154, 231] width 264 height 13
click at [24, 114] on span "Envelope" at bounding box center [155, 115] width 290 height 12
type input "Envelope"
type input "1"
type input "9.5"
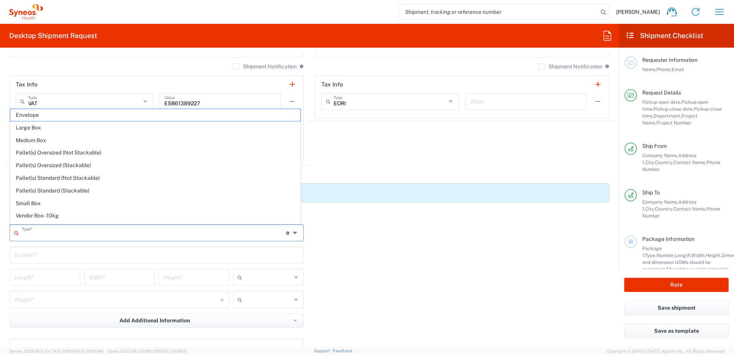
type input "12.5"
type input "0.25"
type input "in"
type input "0.45"
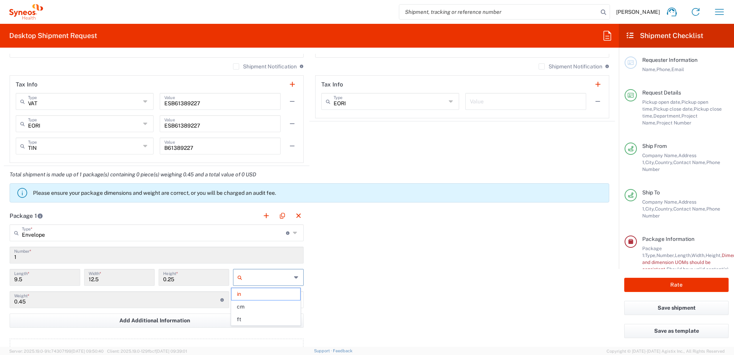
click at [278, 278] on input "text" at bounding box center [268, 277] width 46 height 12
click at [257, 310] on span "cm" at bounding box center [265, 307] width 68 height 12
type input "24.13"
type input "31.75"
type input "0.64"
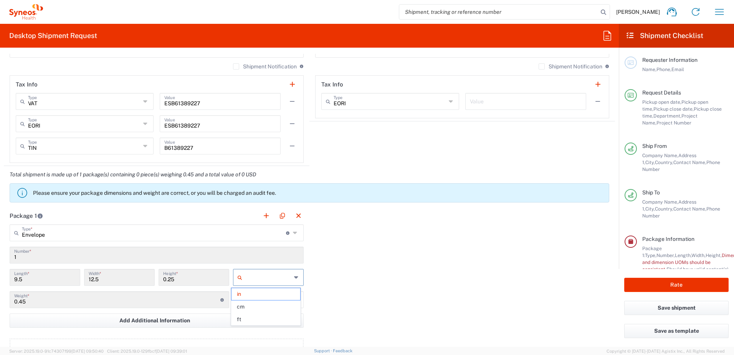
type input "cm"
click at [258, 304] on input "text" at bounding box center [268, 299] width 46 height 12
click at [258, 313] on span "kgs" at bounding box center [265, 316] width 68 height 12
type input "kgs"
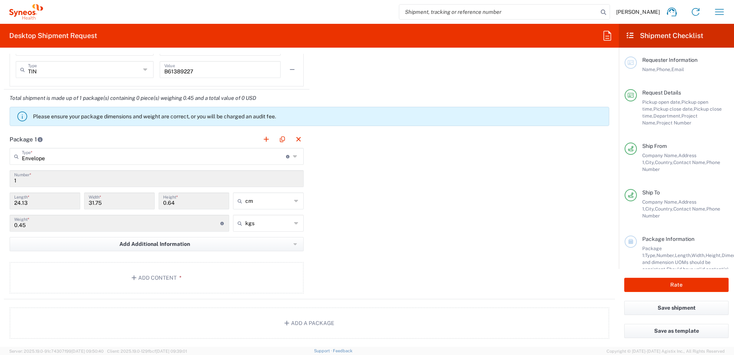
scroll to position [653, 0]
click at [154, 278] on button "Add Content *" at bounding box center [157, 276] width 294 height 31
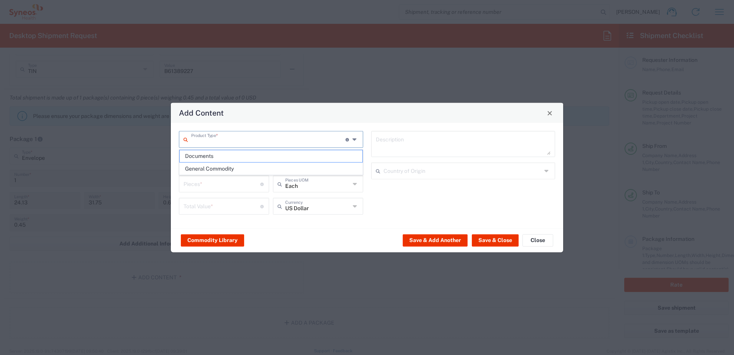
click at [215, 144] on input "text" at bounding box center [268, 138] width 154 height 13
click at [213, 154] on span "Documents" at bounding box center [271, 156] width 183 height 12
type input "Documents"
type input "1"
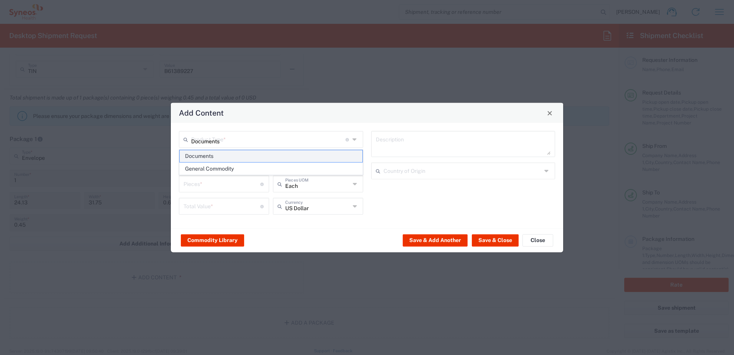
type input "1"
type textarea "Documents"
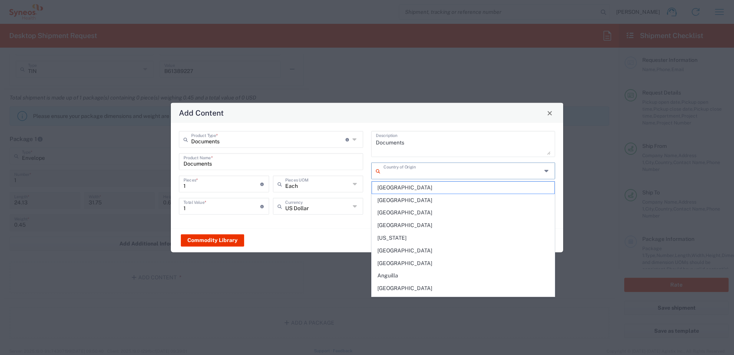
click at [421, 173] on input "text" at bounding box center [462, 170] width 159 height 13
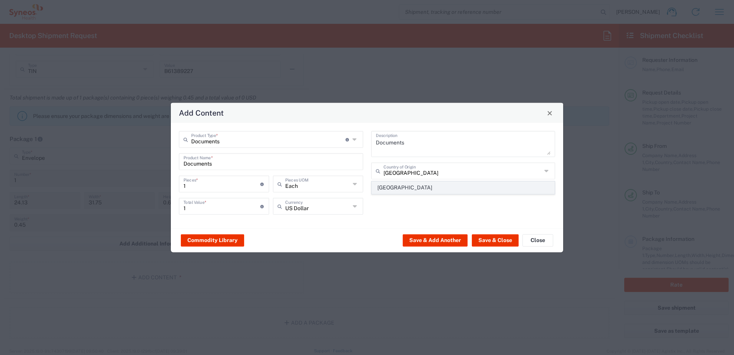
click at [402, 190] on span "[GEOGRAPHIC_DATA]" at bounding box center [463, 188] width 183 height 12
type input "[GEOGRAPHIC_DATA]"
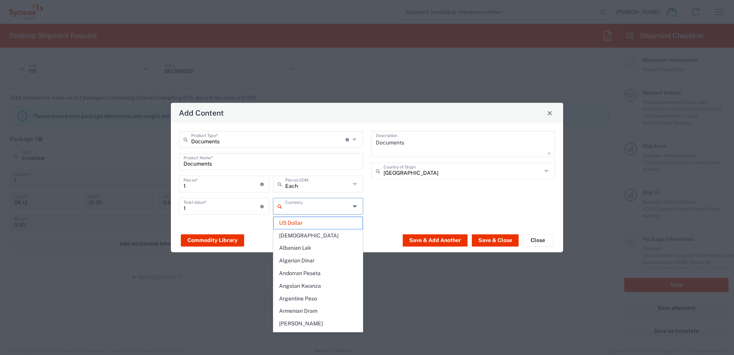
click at [300, 207] on input "text" at bounding box center [317, 205] width 65 height 13
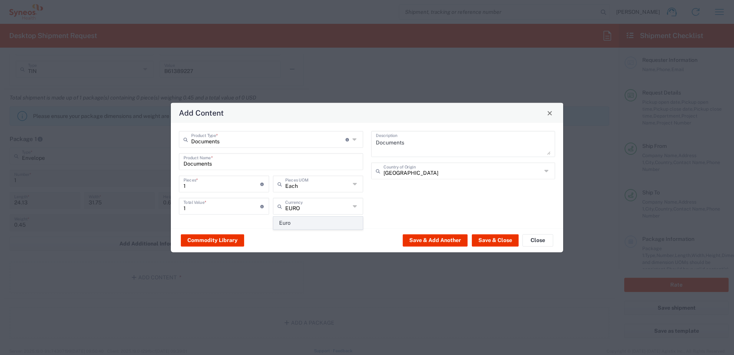
click at [297, 223] on span "Euro" at bounding box center [318, 223] width 89 height 12
type input "Euro"
click at [507, 238] on button "Save & Close" at bounding box center [495, 240] width 47 height 12
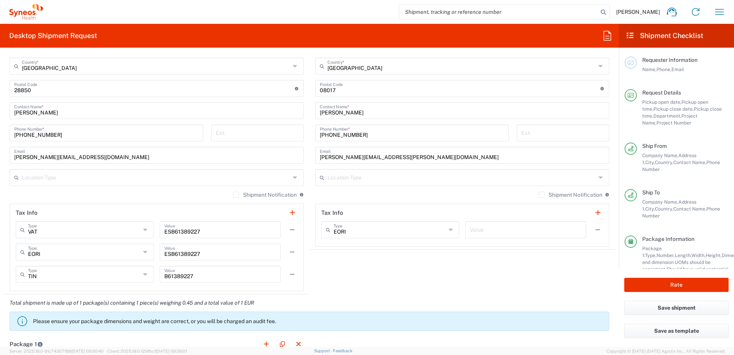
scroll to position [453, 0]
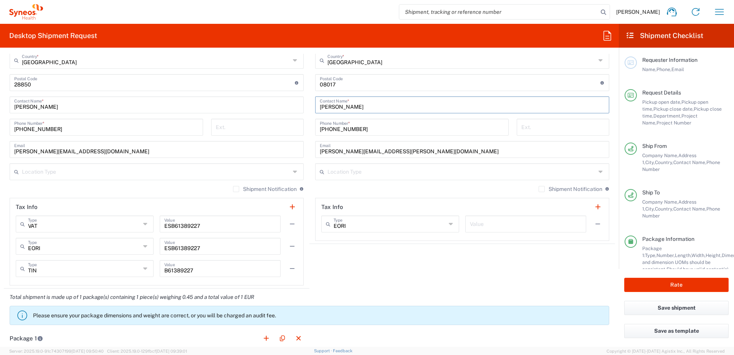
click at [379, 110] on input "[PERSON_NAME]" at bounding box center [462, 104] width 285 height 13
click at [363, 106] on input "[PERSON_NAME] (" at bounding box center [462, 104] width 285 height 13
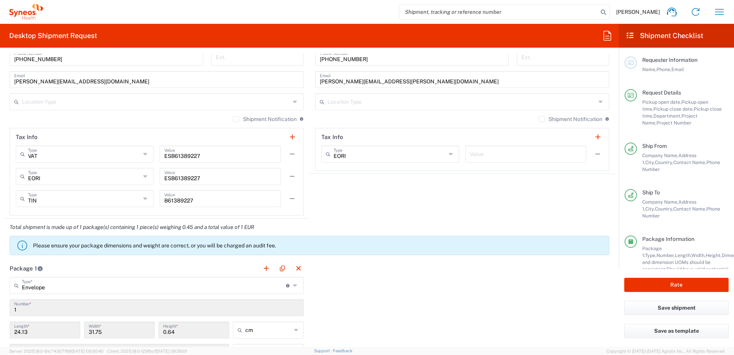
scroll to position [569, 0]
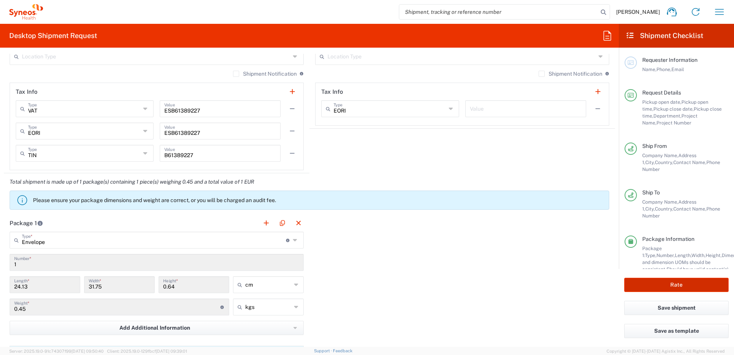
type input "[PERSON_NAME] (CRA)"
click at [668, 280] on button "Rate" at bounding box center [676, 285] width 104 height 14
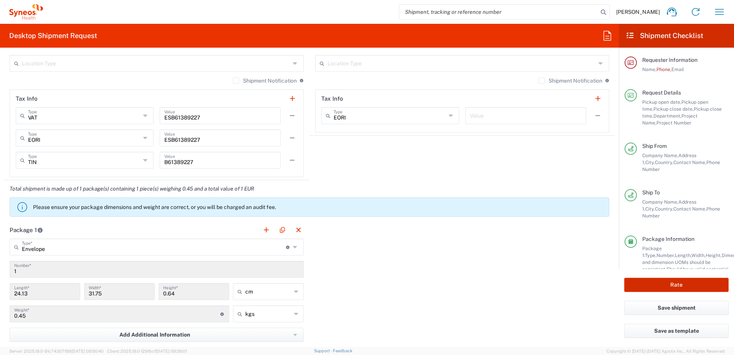
scroll to position [575, 0]
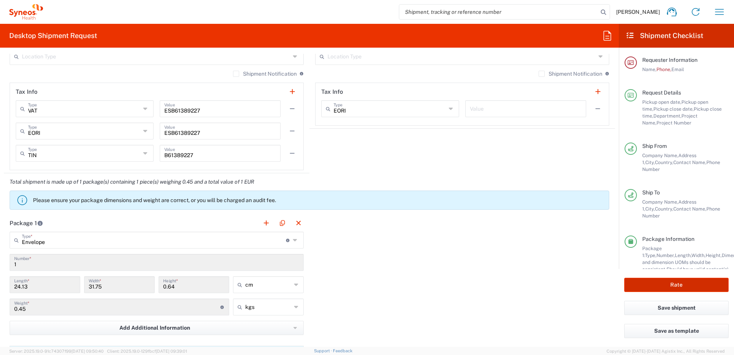
type input "7041203"
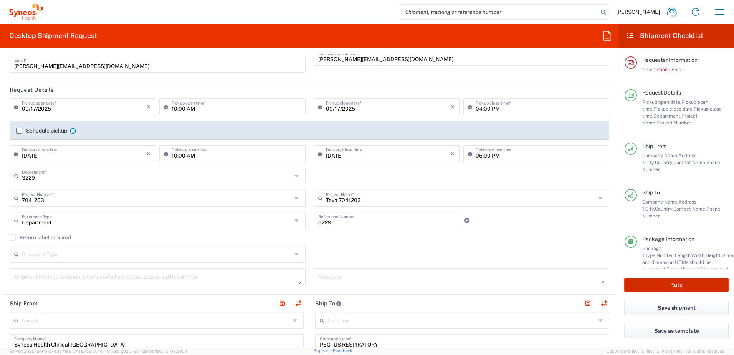
scroll to position [0, 0]
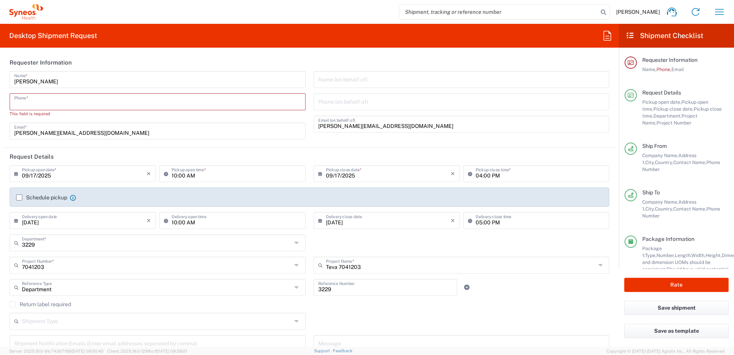
drag, startPoint x: 46, startPoint y: 98, endPoint x: 46, endPoint y: 104, distance: 6.5
click at [46, 98] on input "tel" at bounding box center [157, 100] width 287 height 13
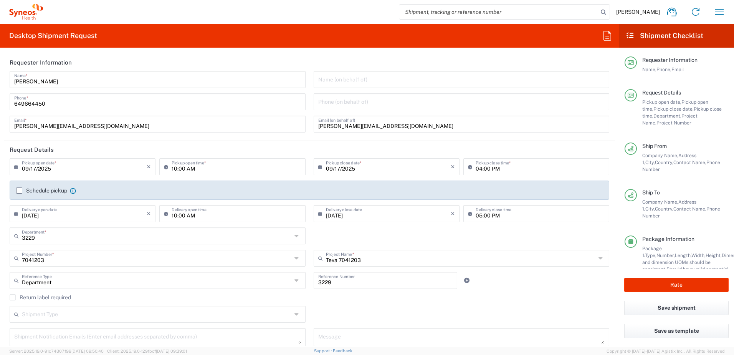
click at [14, 102] on div "[PHONE_NUMBER] Phone *" at bounding box center [158, 101] width 296 height 17
click at [14, 104] on input "649664450" at bounding box center [157, 100] width 287 height 13
type input "[PHONE_NUMBER]"
click at [673, 271] on div "Rate" at bounding box center [676, 285] width 115 height 32
click at [672, 286] on button "Rate" at bounding box center [676, 285] width 104 height 14
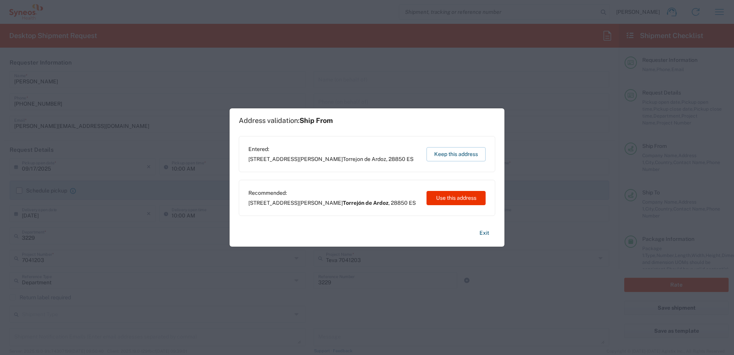
click at [441, 190] on div "Recommended: [STREET_ADDRESS][PERSON_NAME] ES Use this address" at bounding box center [367, 198] width 256 height 36
click at [449, 165] on div "Entered: [STREET_ADDRESS][PERSON_NAME] ES Keep this address" at bounding box center [367, 154] width 256 height 36
click at [455, 155] on button "Keep this address" at bounding box center [455, 154] width 59 height 14
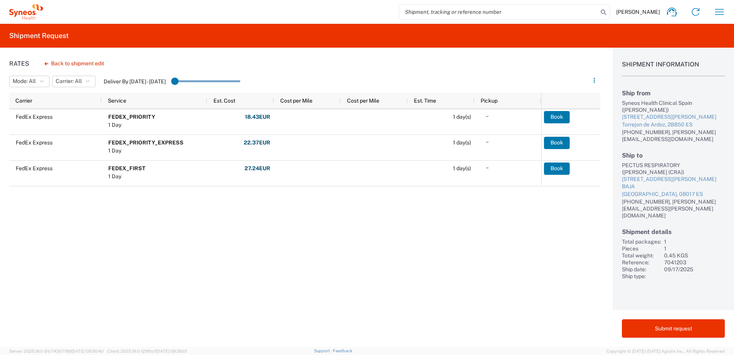
click at [316, 224] on div "FedEx Express FEDEX_PRIORITY 1 Day 18.43 EUR Fuel: 2.32 Value Added Tax: 3.20 T…" at bounding box center [275, 178] width 532 height 139
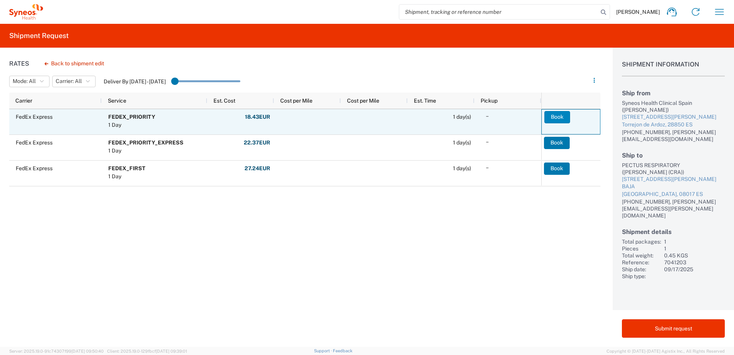
click at [554, 121] on button "Book" at bounding box center [557, 117] width 26 height 12
